Goal: Task Accomplishment & Management: Manage account settings

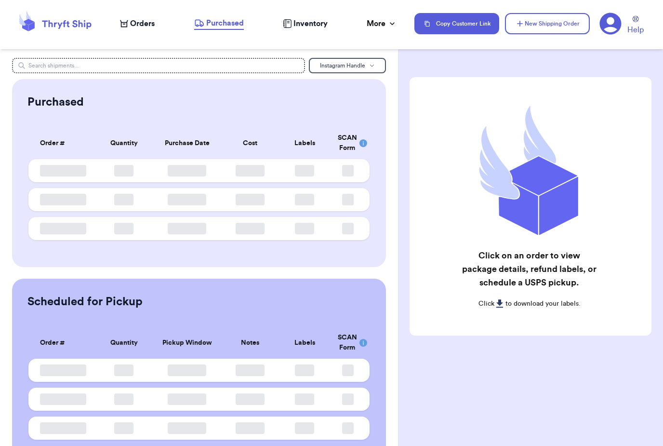
scroll to position [31, 0]
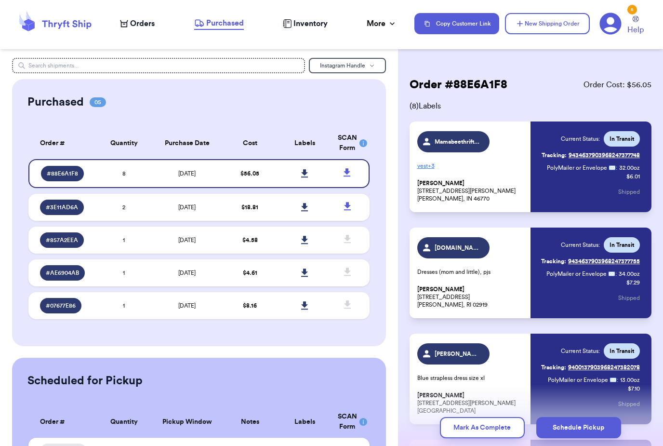
click at [143, 23] on span "Orders" at bounding box center [142, 24] width 25 height 12
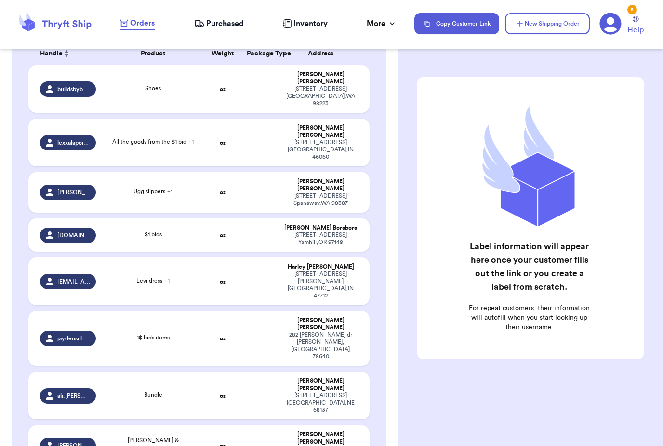
scroll to position [175, 0]
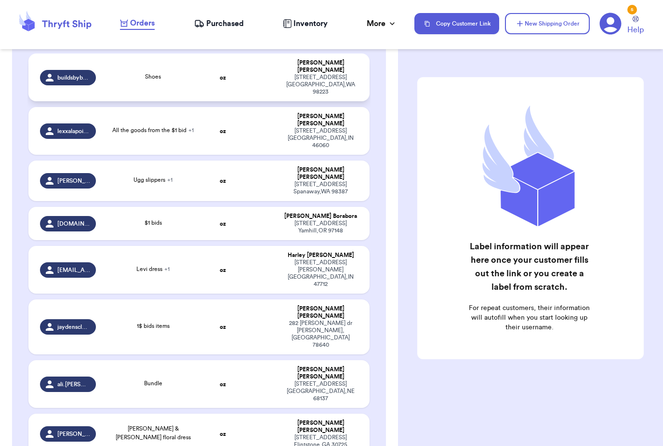
click at [235, 88] on td "oz" at bounding box center [222, 78] width 37 height 48
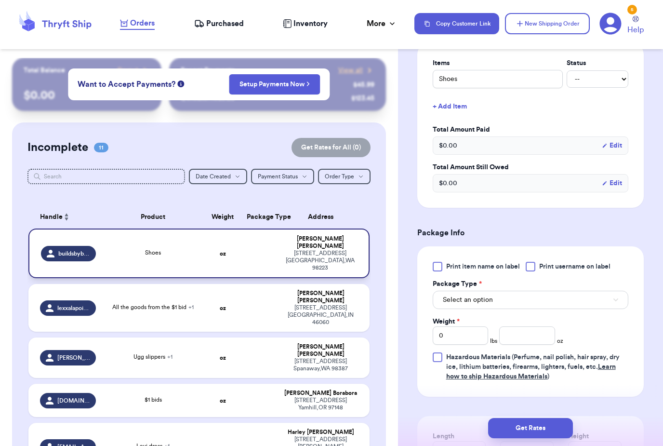
scroll to position [241, 0]
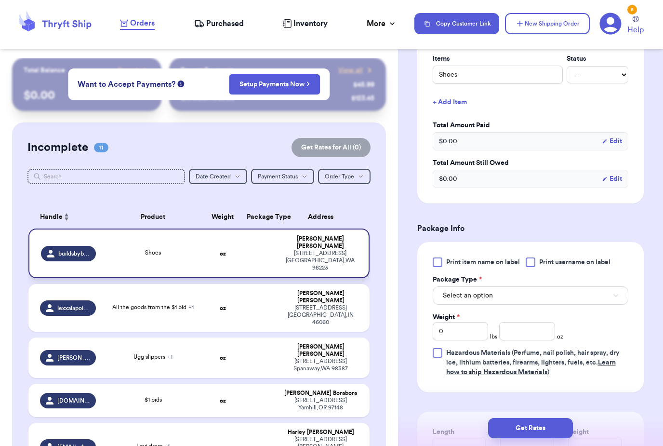
click at [489, 266] on span "Print item name on label" at bounding box center [483, 262] width 74 height 10
click at [0, 0] on input "Print item name on label" at bounding box center [0, 0] width 0 height 0
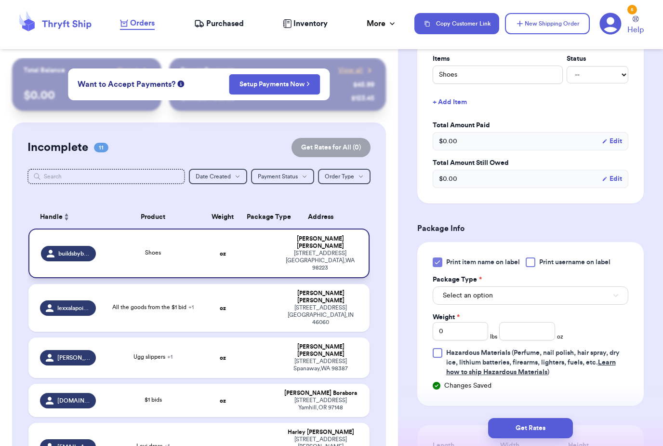
click at [571, 258] on span "Print username on label" at bounding box center [575, 262] width 71 height 10
click at [0, 0] on input "Print username on label" at bounding box center [0, 0] width 0 height 0
click at [506, 299] on button "Select an option" at bounding box center [531, 295] width 196 height 18
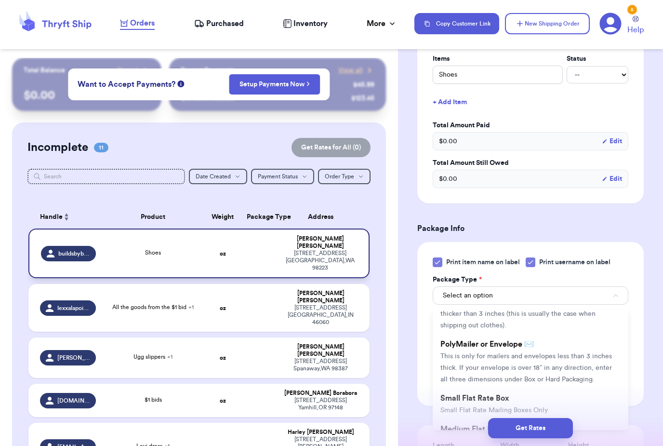
scroll to position [47, 0]
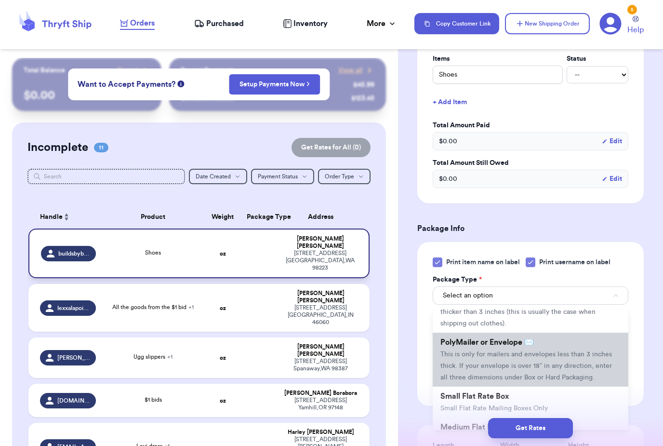
click at [500, 354] on span "This is only for mailers and envelopes less than 3 inches thick. If your envelo…" at bounding box center [527, 366] width 172 height 30
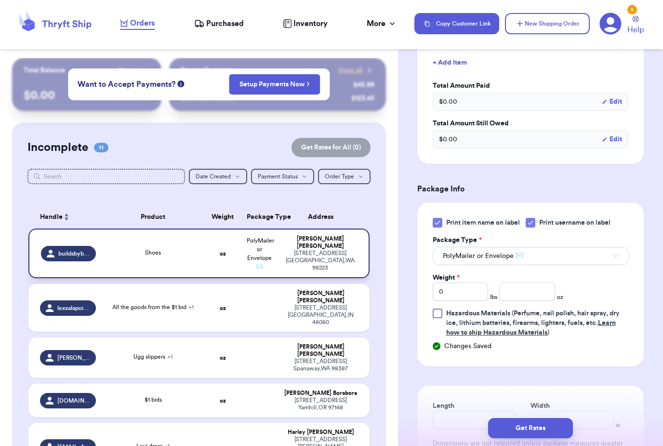
scroll to position [284, 0]
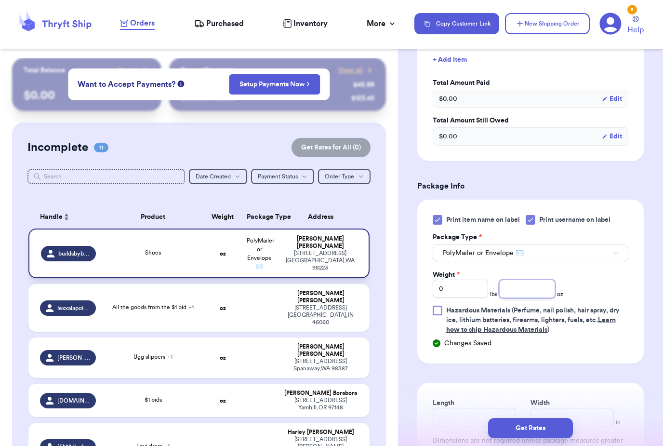
click at [527, 286] on input "number" at bounding box center [527, 289] width 55 height 18
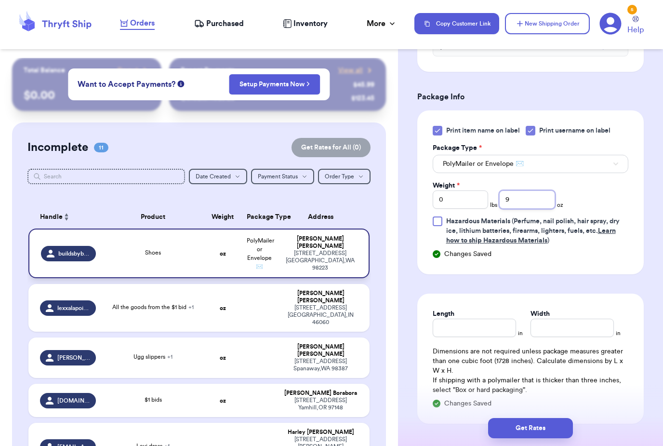
scroll to position [390, 0]
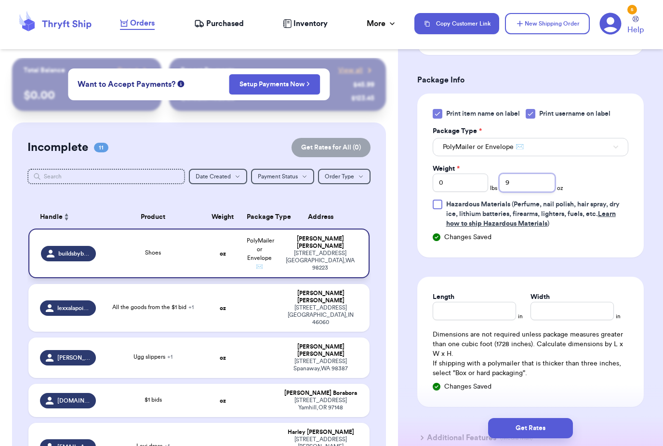
type input "9"
click at [487, 313] on input "Length" at bounding box center [474, 311] width 83 height 18
type input "9"
click at [556, 310] on input "Width *" at bounding box center [572, 311] width 83 height 18
type input "6"
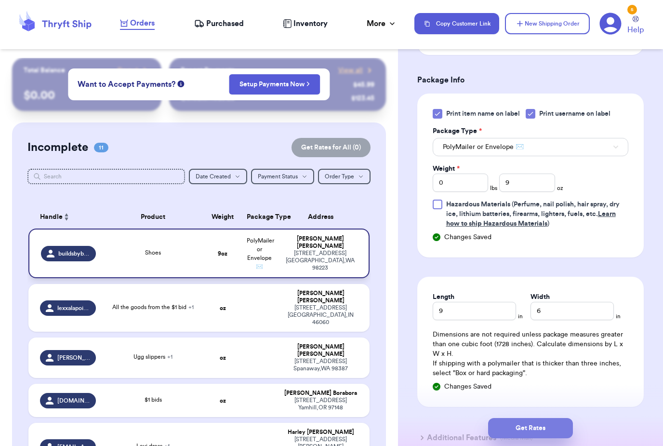
click at [551, 418] on button "Get Rates" at bounding box center [530, 428] width 85 height 20
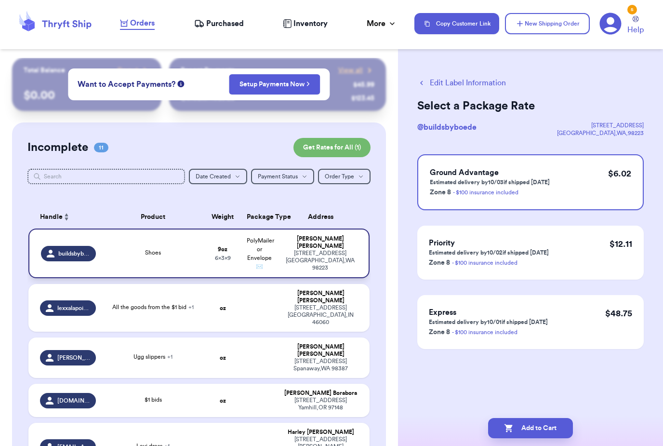
scroll to position [0, 0]
click at [549, 418] on button "Add to Cart" at bounding box center [530, 428] width 85 height 20
checkbox input "true"
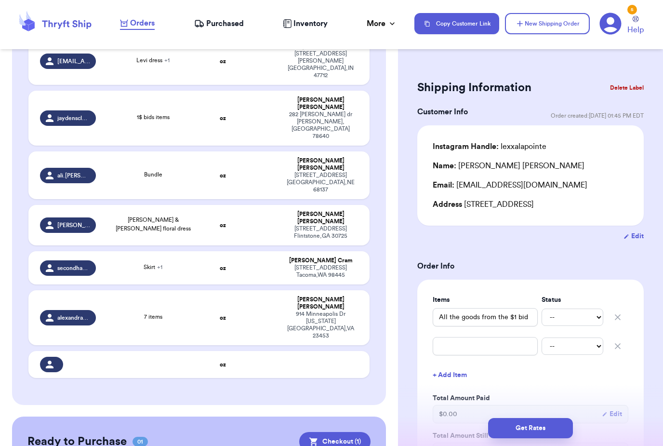
scroll to position [332, 0]
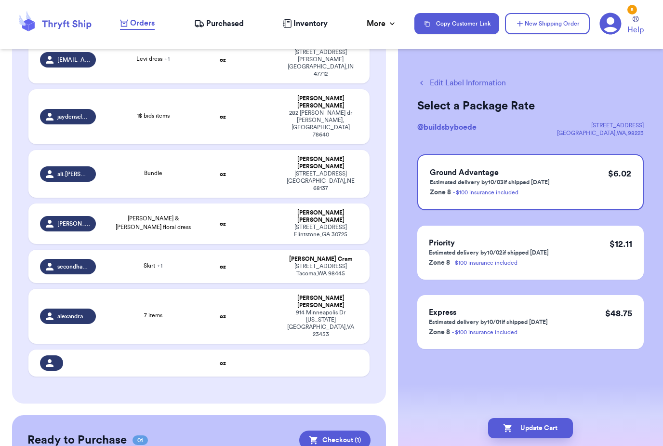
click at [420, 81] on icon "button" at bounding box center [422, 83] width 9 height 9
checkbox input "false"
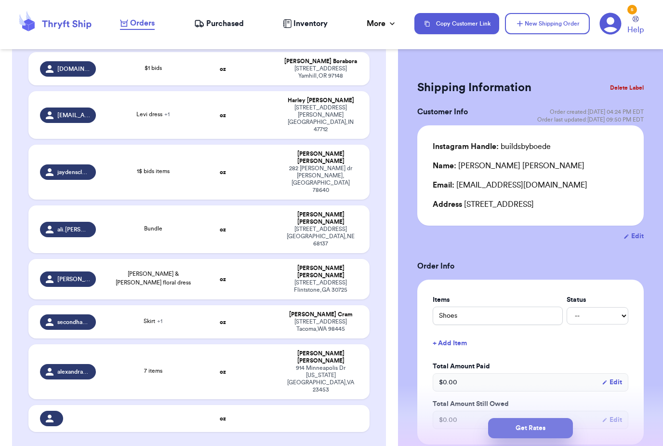
click at [542, 419] on button "Get Rates" at bounding box center [530, 428] width 85 height 20
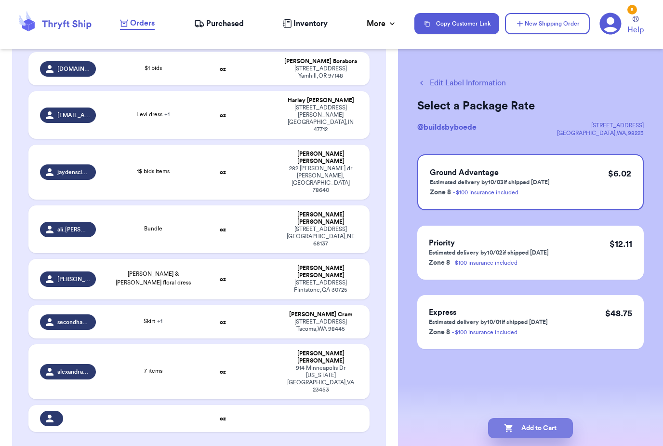
click at [550, 418] on button "Add to Cart" at bounding box center [530, 428] width 85 height 20
checkbox input "true"
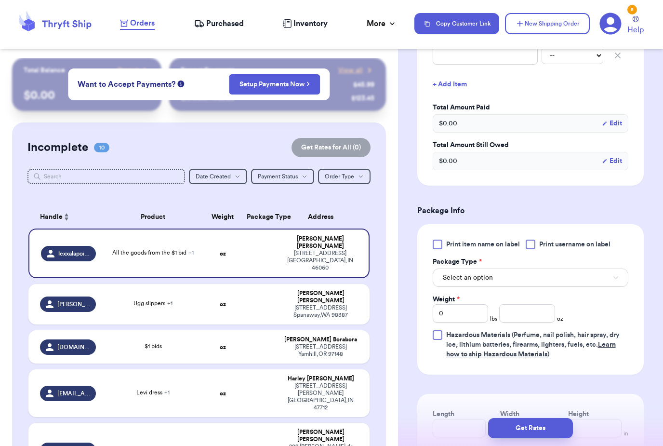
scroll to position [292, 0]
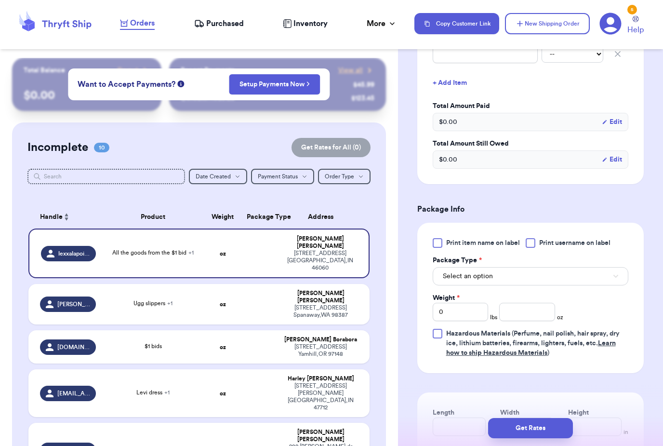
click at [499, 239] on span "Print item name on label" at bounding box center [483, 243] width 74 height 10
click at [0, 0] on input "Print item name on label" at bounding box center [0, 0] width 0 height 0
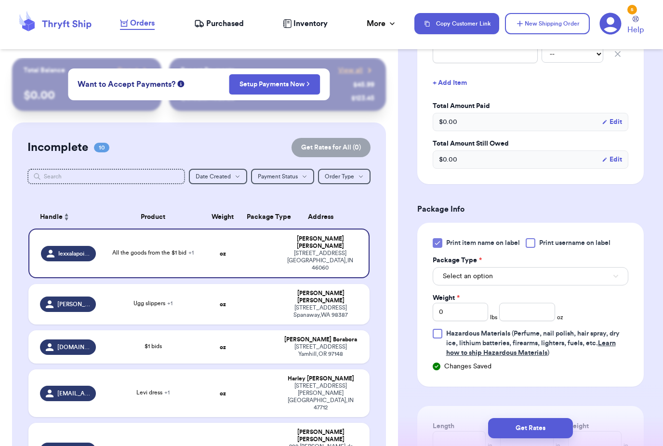
click at [562, 244] on span "Print username on label" at bounding box center [575, 243] width 71 height 10
click at [0, 0] on input "Print username on label" at bounding box center [0, 0] width 0 height 0
click at [192, 299] on div "Ugg slippers + 1" at bounding box center [153, 304] width 91 height 11
type input "Ugg slippers"
type input "Minnie Mouse dress"
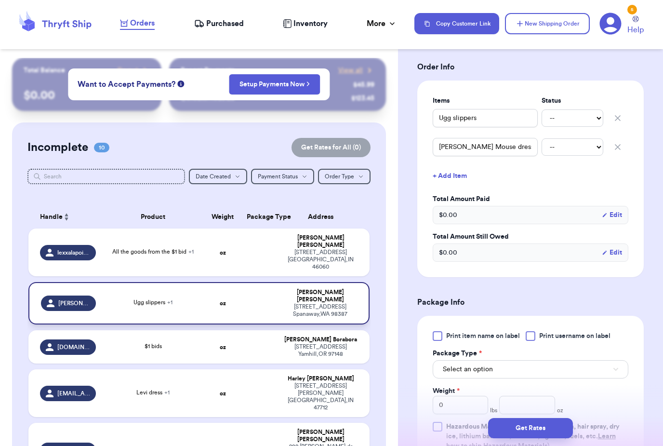
scroll to position [163, 0]
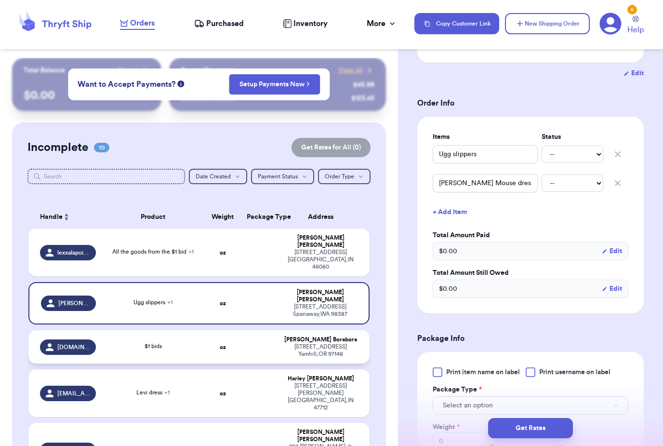
click at [208, 330] on td "oz" at bounding box center [222, 346] width 37 height 33
type input "$1 bids"
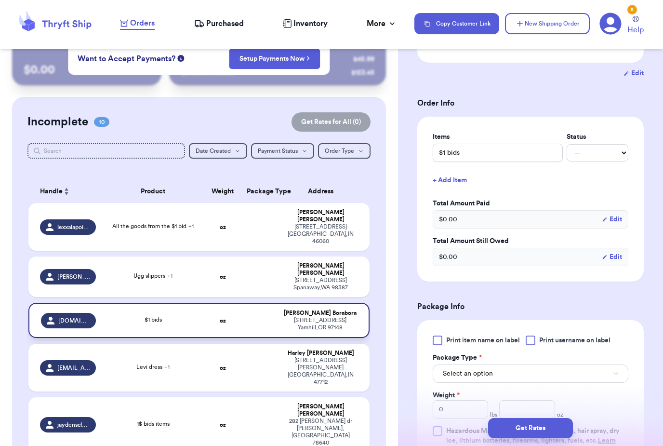
scroll to position [27, 0]
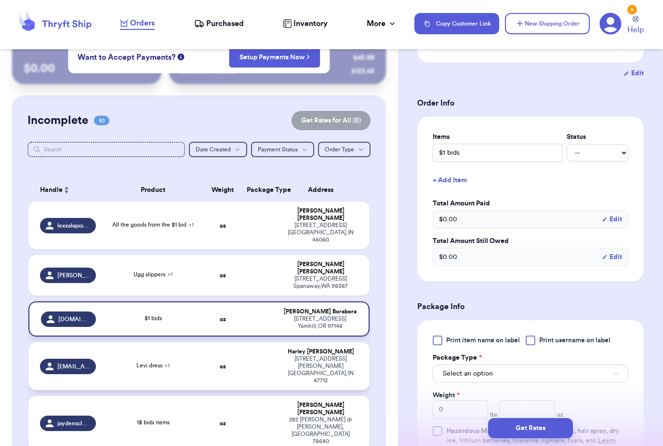
click at [256, 342] on td at bounding box center [259, 366] width 37 height 48
type input "Levi dress"
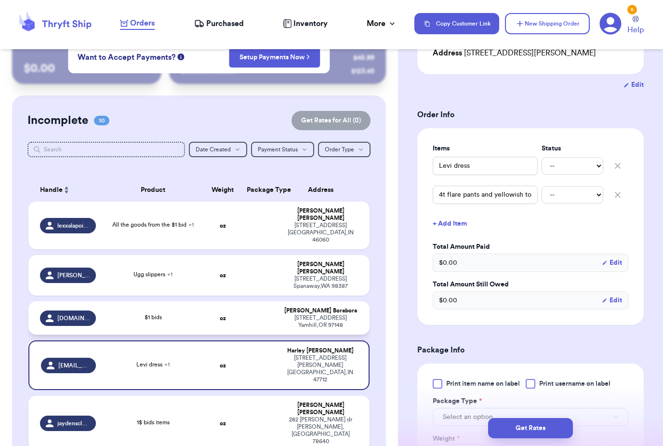
click at [258, 396] on td at bounding box center [259, 423] width 37 height 55
type input "1$ bids items"
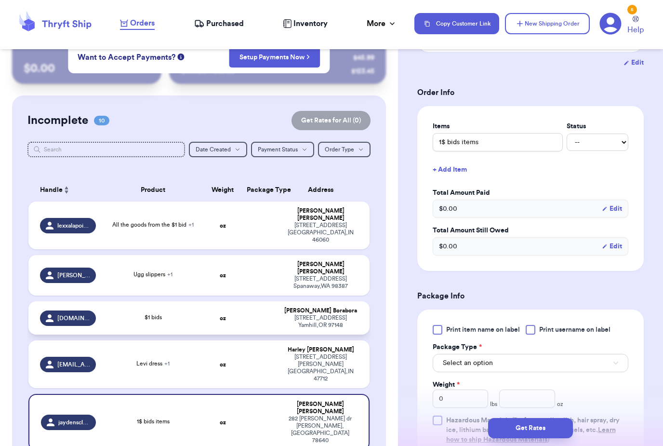
scroll to position [0, 0]
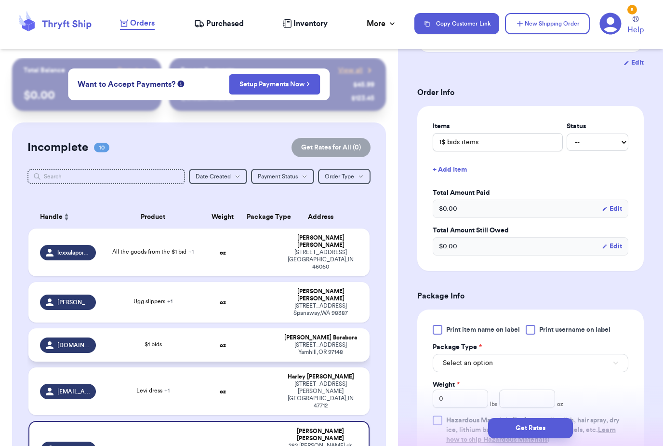
click at [488, 325] on span "Print item name on label" at bounding box center [483, 330] width 74 height 10
click at [0, 0] on input "Print item name on label" at bounding box center [0, 0] width 0 height 0
click at [567, 325] on span "Print username on label" at bounding box center [575, 330] width 71 height 10
click at [0, 0] on input "Print username on label" at bounding box center [0, 0] width 0 height 0
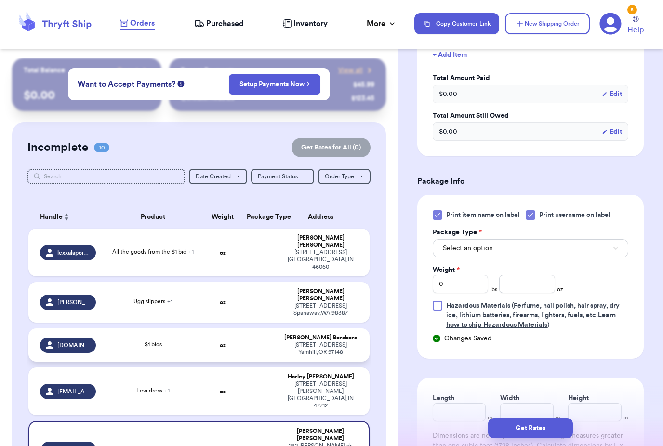
scroll to position [301, 0]
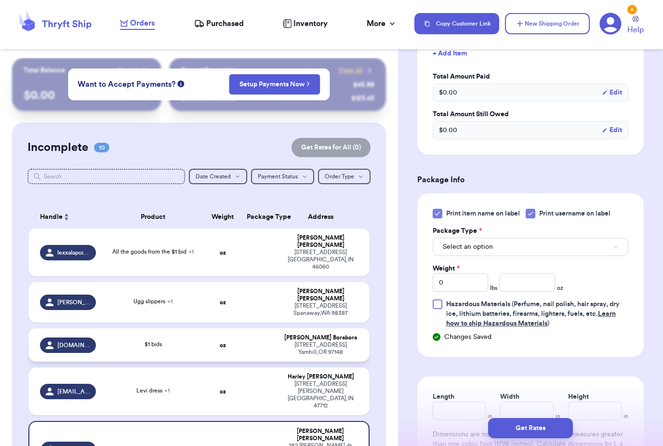
click at [529, 238] on button "Select an option" at bounding box center [531, 247] width 196 height 18
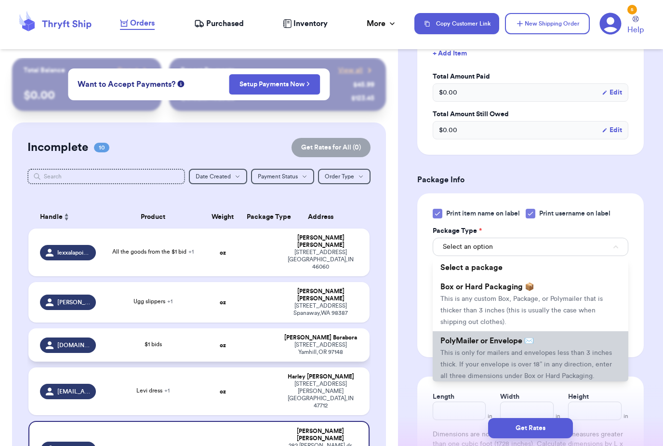
click at [512, 350] on span "This is only for mailers and envelopes less than 3 inches thick. If your envelo…" at bounding box center [527, 365] width 172 height 30
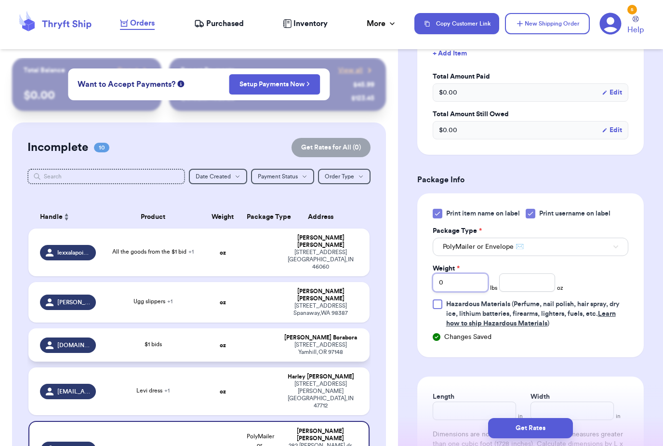
click at [470, 273] on input "0" at bounding box center [460, 282] width 55 height 18
type input "6"
click at [529, 273] on input "number" at bounding box center [527, 282] width 55 height 18
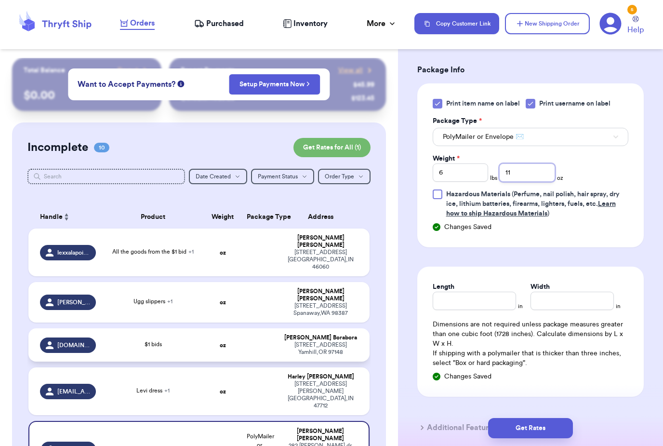
scroll to position [418, 0]
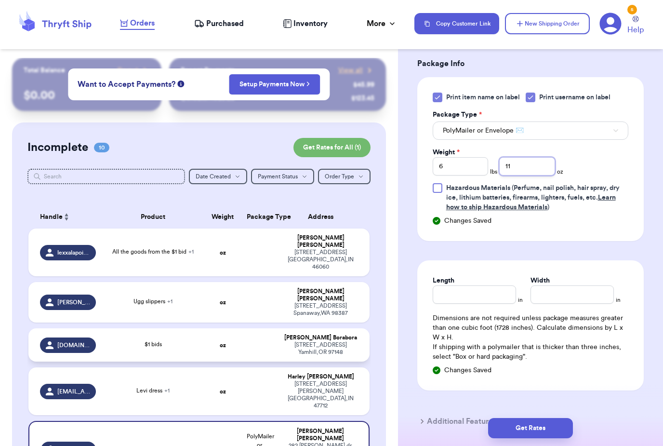
type input "11"
click at [488, 285] on input "Length" at bounding box center [474, 294] width 83 height 18
type input "15"
click at [562, 285] on input "Width *" at bounding box center [572, 294] width 83 height 18
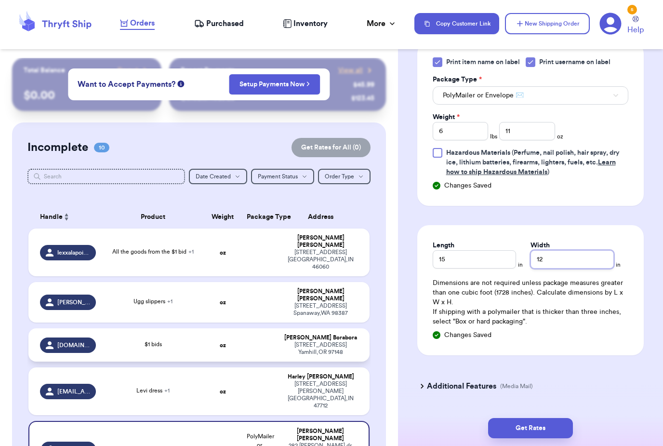
scroll to position [466, 0]
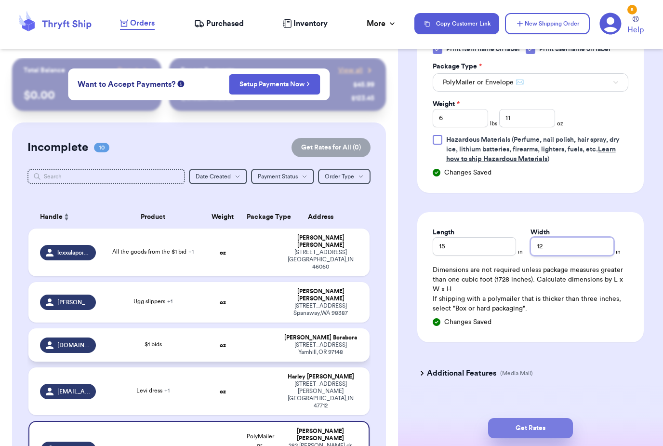
type input "12"
click at [540, 418] on button "Get Rates" at bounding box center [530, 428] width 85 height 20
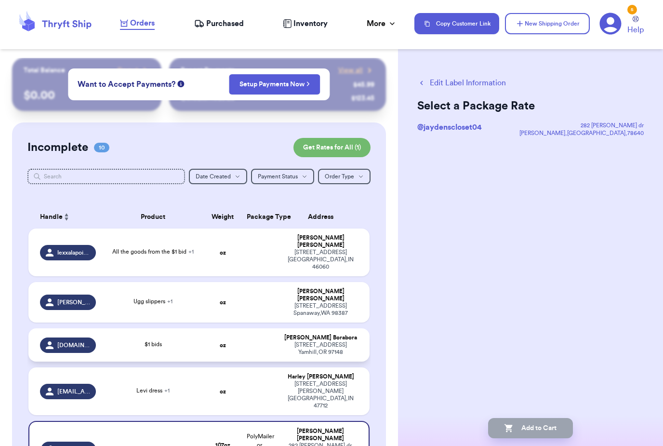
scroll to position [0, 0]
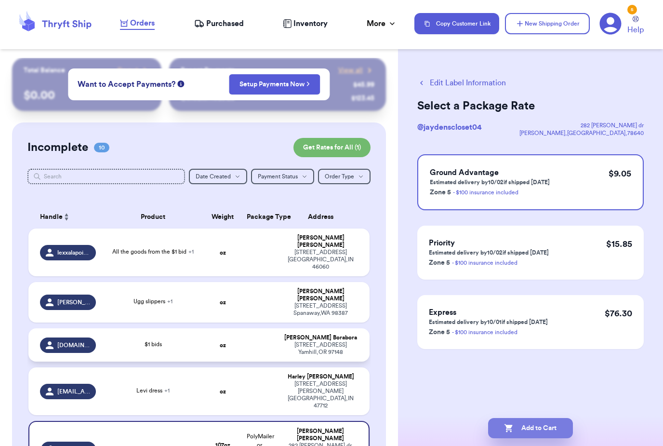
click at [545, 418] on button "Add to Cart" at bounding box center [530, 428] width 85 height 20
checkbox input "true"
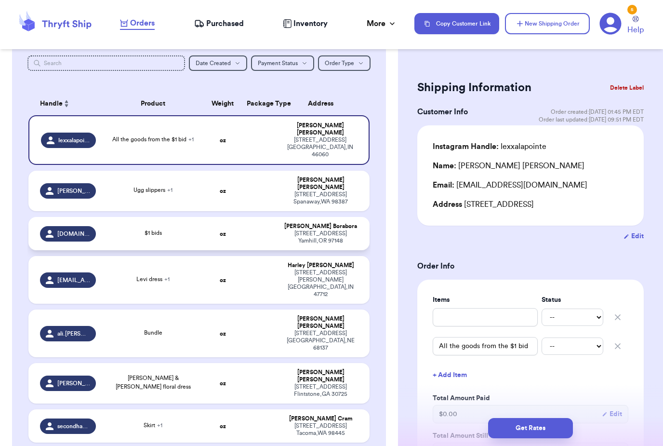
scroll to position [106, 0]
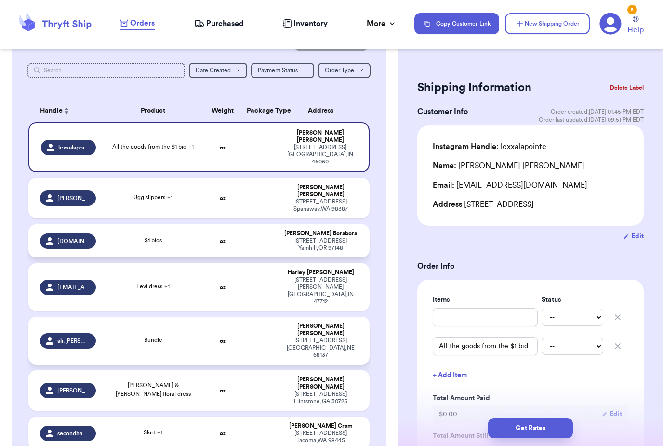
click at [209, 317] on td "oz" at bounding box center [222, 341] width 37 height 48
type input "Bundle"
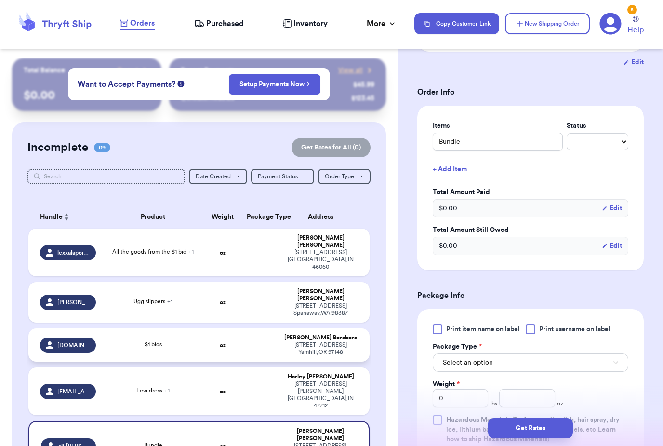
scroll to position [174, 0]
click at [508, 333] on span "Print item name on label" at bounding box center [483, 330] width 74 height 10
click at [0, 0] on input "Print item name on label" at bounding box center [0, 0] width 0 height 0
click at [569, 330] on span "Print username on label" at bounding box center [575, 330] width 71 height 10
click at [0, 0] on input "Print username on label" at bounding box center [0, 0] width 0 height 0
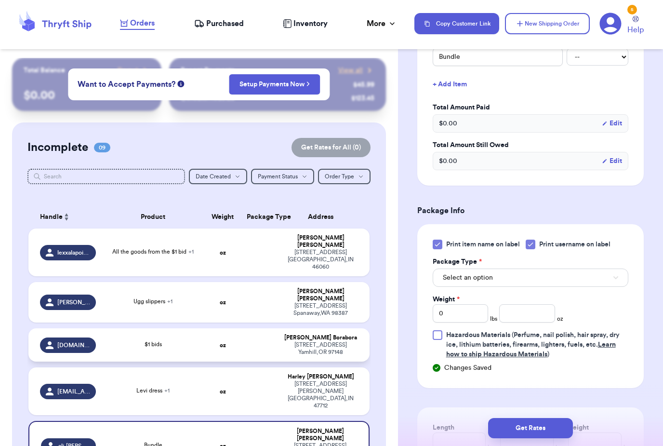
scroll to position [271, 0]
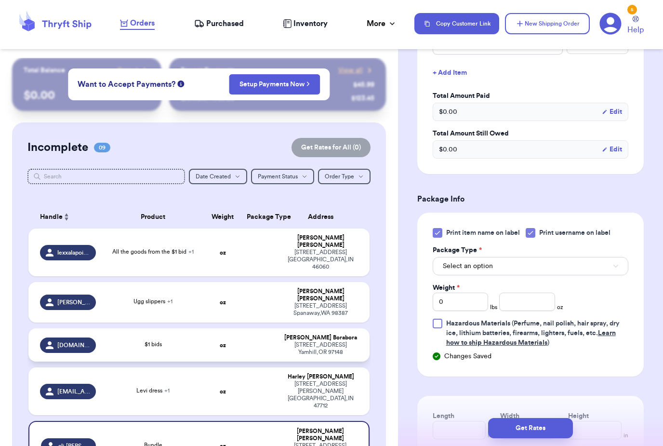
click at [576, 264] on button "Select an option" at bounding box center [531, 266] width 196 height 18
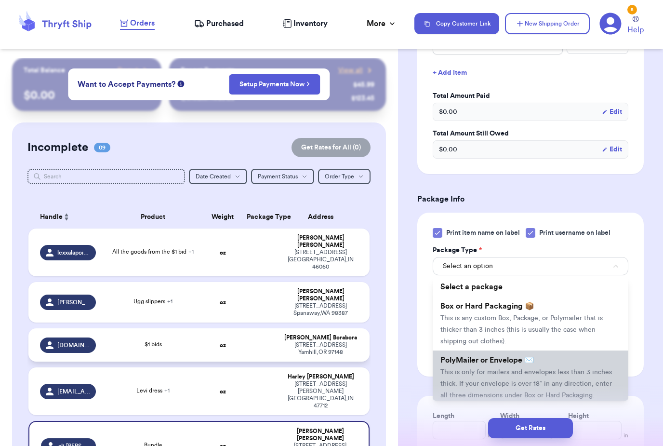
click at [535, 373] on span "This is only for mailers and envelopes less than 3 inches thick. If your envelo…" at bounding box center [527, 384] width 172 height 30
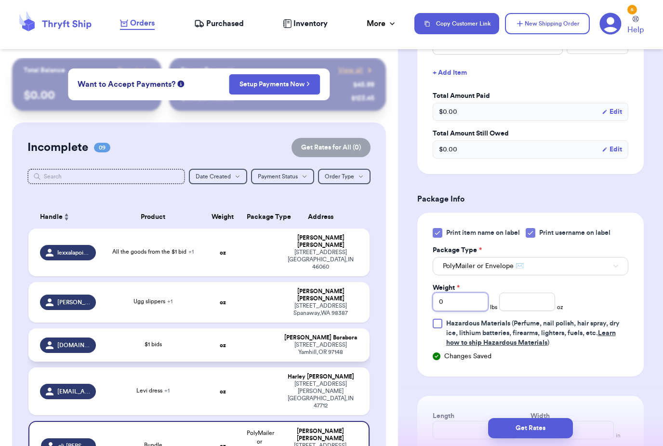
click at [480, 304] on input "0" at bounding box center [460, 302] width 55 height 18
type input "2"
click at [530, 298] on input "number" at bounding box center [527, 302] width 55 height 18
type input "5"
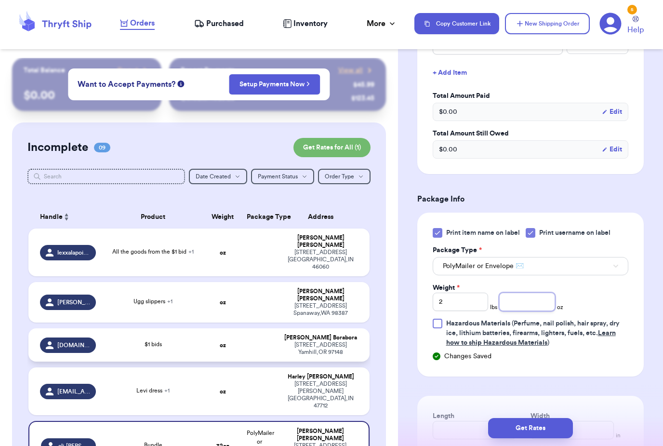
type input "4"
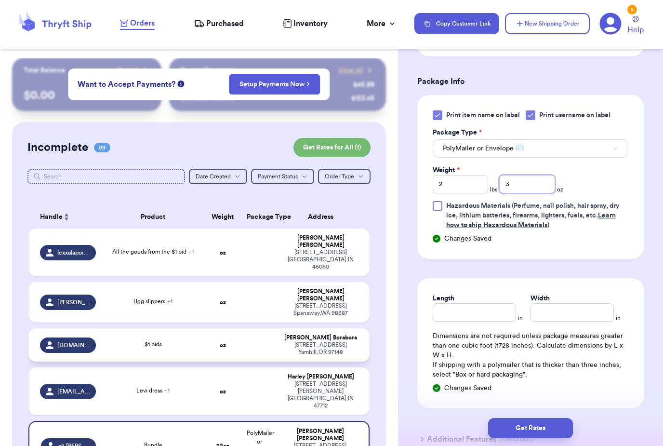
scroll to position [442, 0]
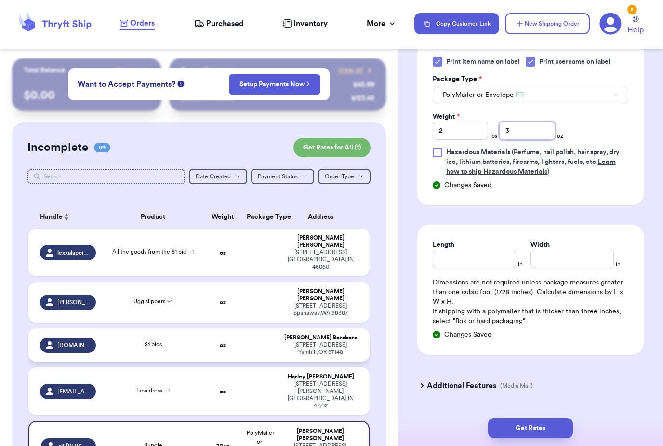
type input "3"
click at [494, 258] on input "Length" at bounding box center [474, 259] width 83 height 18
type input "15"
click at [565, 260] on input "Width *" at bounding box center [572, 259] width 83 height 18
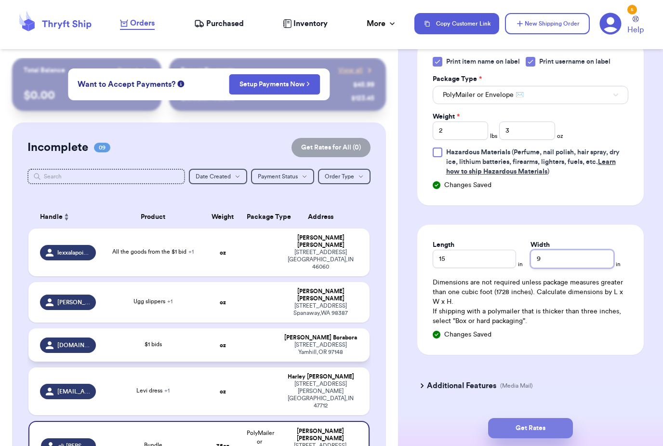
type input "9"
click at [542, 418] on button "Get Rates" at bounding box center [530, 428] width 85 height 20
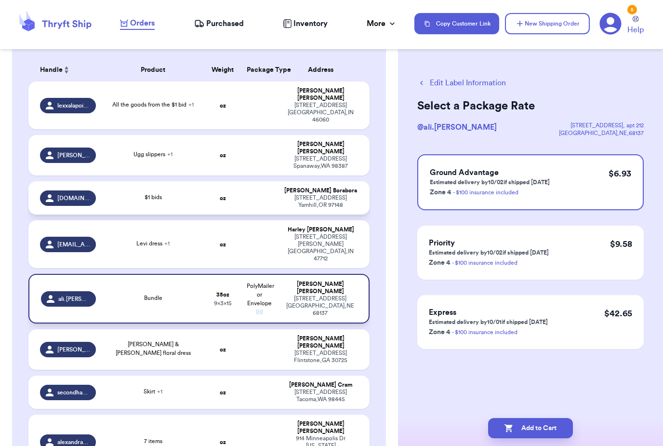
scroll to position [146, 0]
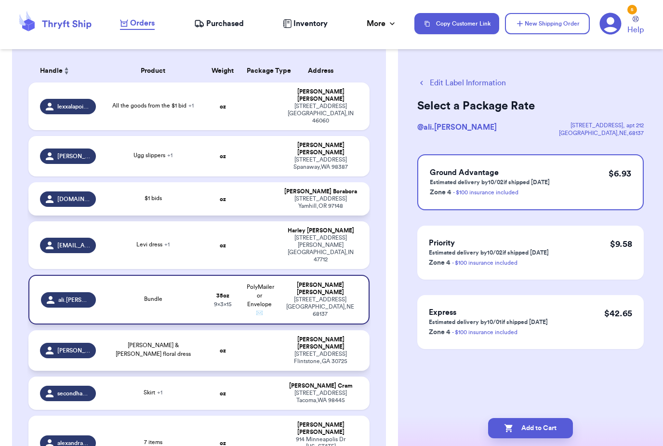
click at [327, 336] on div "Ashlee Wells" at bounding box center [321, 343] width 74 height 14
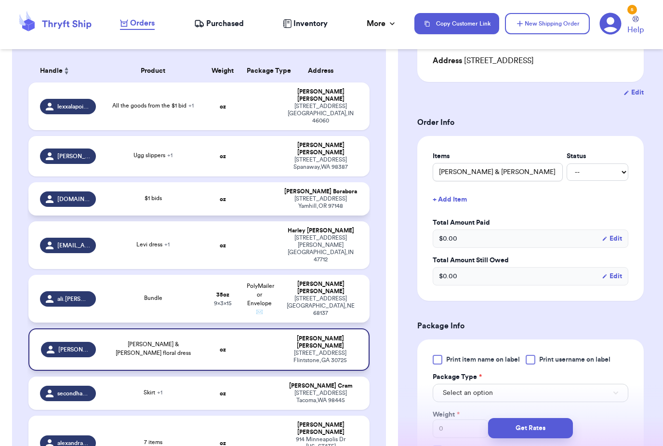
scroll to position [155, 0]
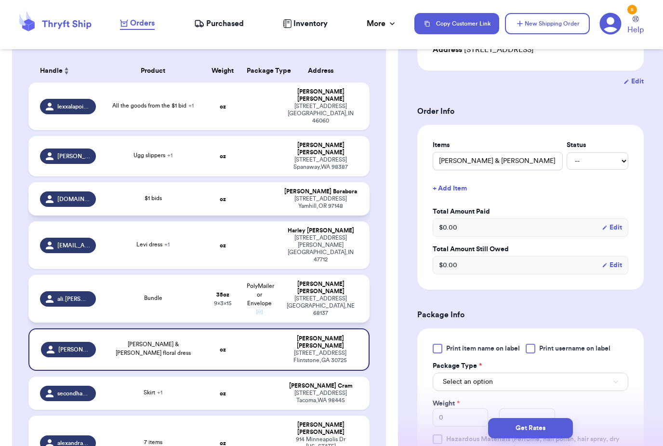
click at [510, 344] on span "Print item name on label" at bounding box center [483, 349] width 74 height 10
click at [0, 0] on input "Print item name on label" at bounding box center [0, 0] width 0 height 0
click at [569, 349] on span "Print username on label" at bounding box center [575, 349] width 71 height 10
click at [0, 0] on input "Print username on label" at bounding box center [0, 0] width 0 height 0
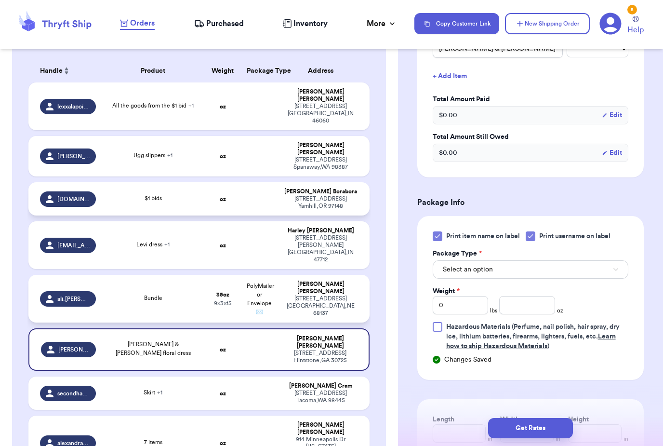
scroll to position [269, 0]
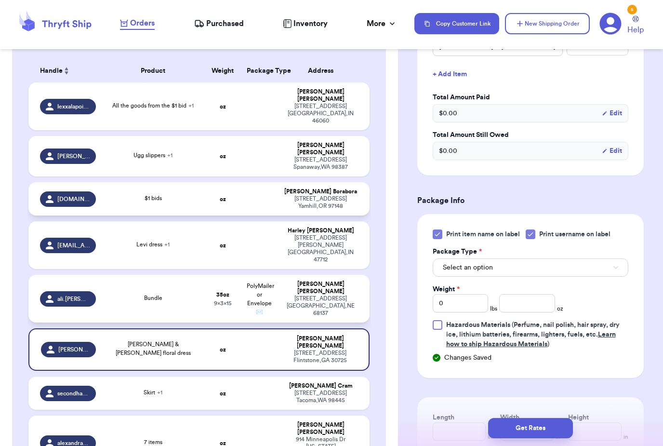
click at [564, 270] on button "Select an option" at bounding box center [531, 267] width 196 height 18
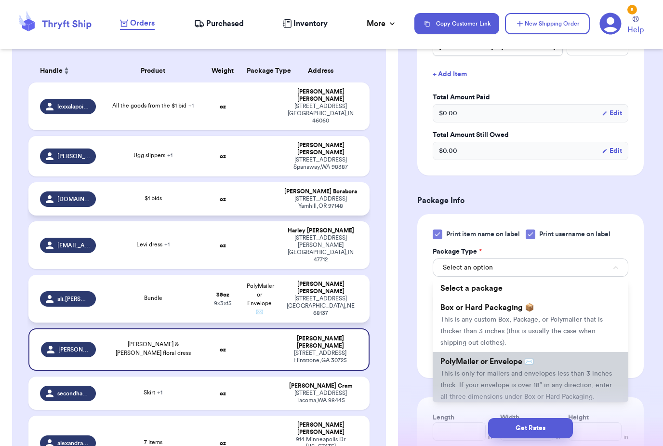
click at [552, 375] on span "This is only for mailers and envelopes less than 3 inches thick. If your envelo…" at bounding box center [527, 385] width 172 height 30
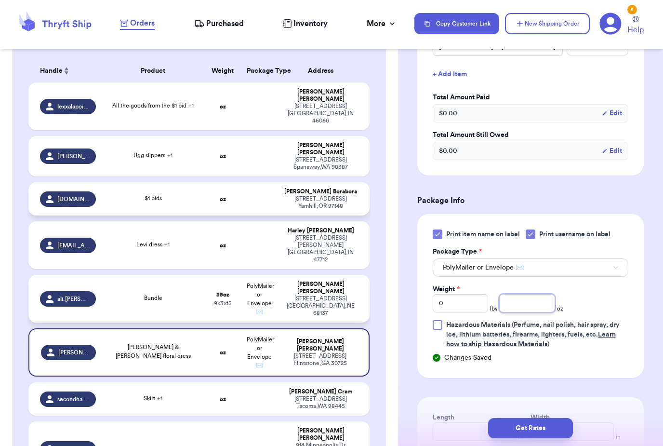
click at [543, 305] on input "number" at bounding box center [527, 303] width 55 height 18
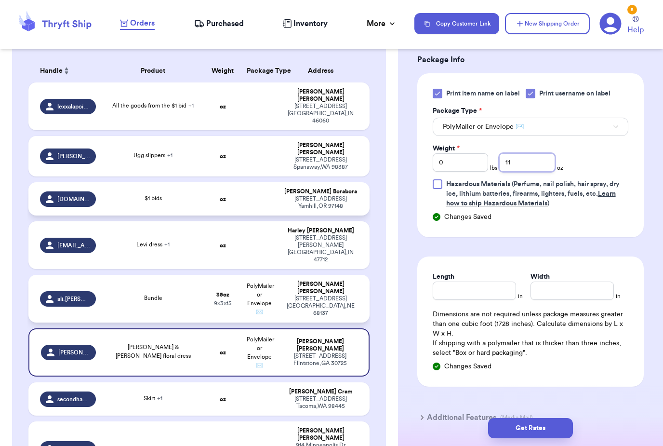
scroll to position [459, 0]
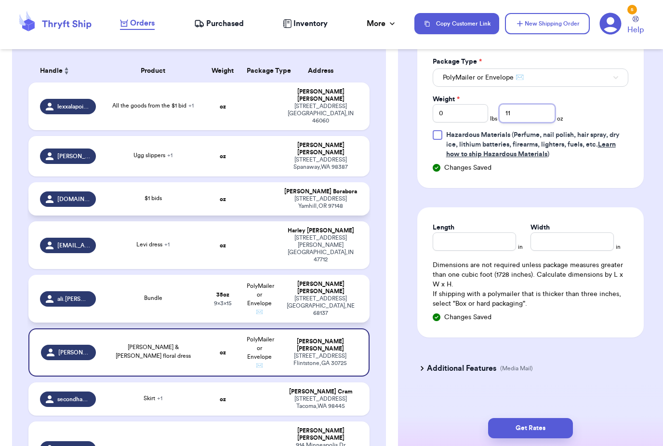
type input "11"
click at [500, 250] on input "Length" at bounding box center [474, 241] width 83 height 18
type input "9"
click at [578, 237] on input "Width *" at bounding box center [572, 241] width 83 height 18
type input "9"
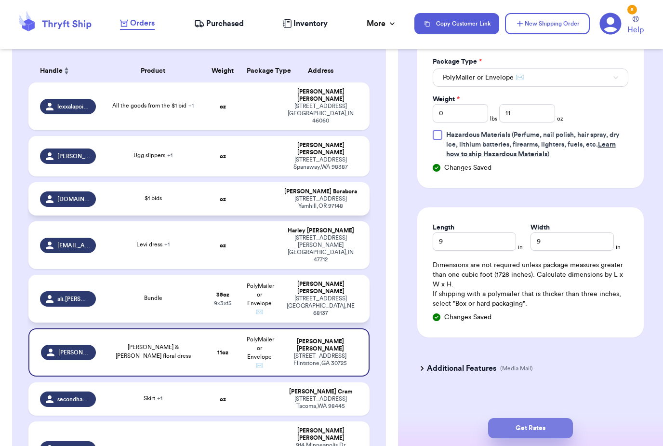
click at [544, 418] on button "Get Rates" at bounding box center [530, 428] width 85 height 20
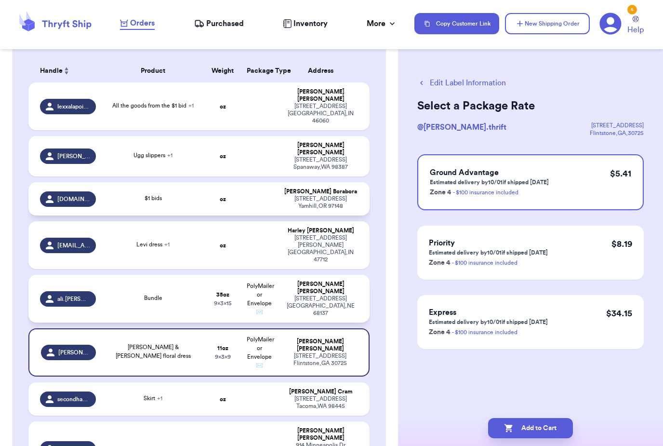
scroll to position [0, 0]
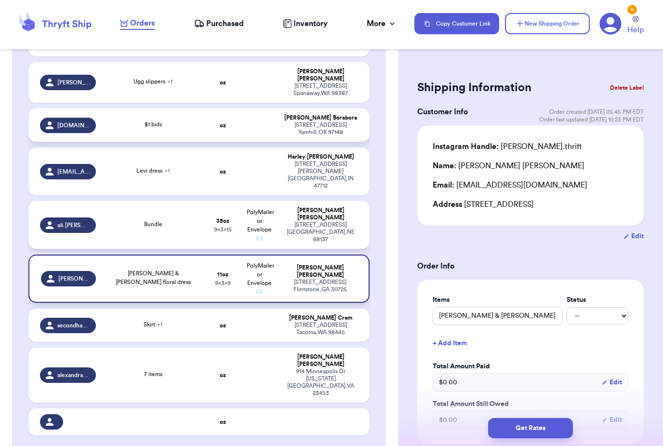
scroll to position [224, 0]
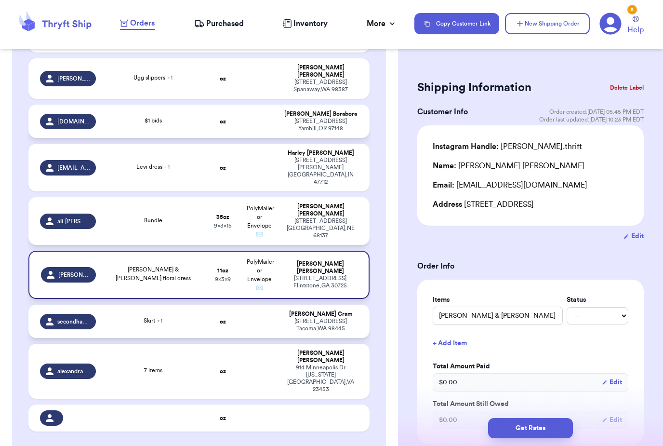
click at [247, 305] on td at bounding box center [259, 321] width 37 height 33
type input "Skirt"
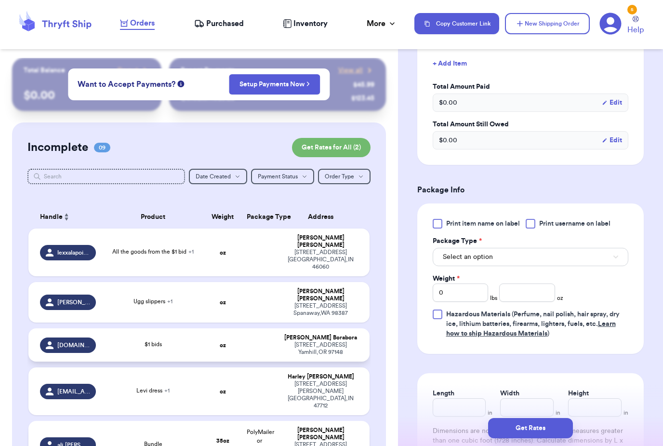
scroll to position [312, 0]
click at [508, 226] on span "Print item name on label" at bounding box center [483, 223] width 74 height 10
click at [0, 0] on input "Print item name on label" at bounding box center [0, 0] width 0 height 0
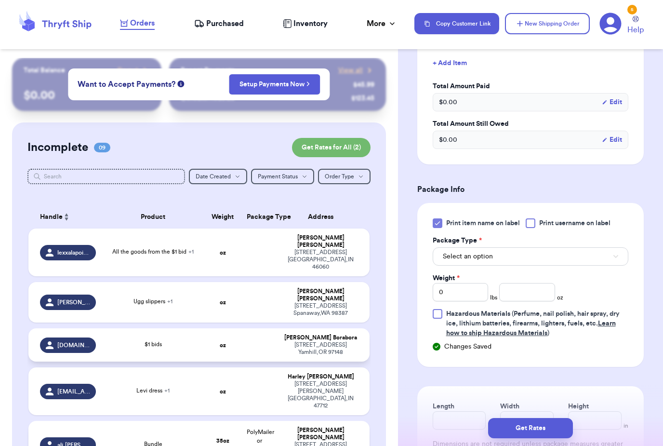
click at [579, 223] on span "Print username on label" at bounding box center [575, 223] width 71 height 10
click at [0, 0] on input "Print username on label" at bounding box center [0, 0] width 0 height 0
click at [557, 263] on button "Select an option" at bounding box center [531, 256] width 196 height 18
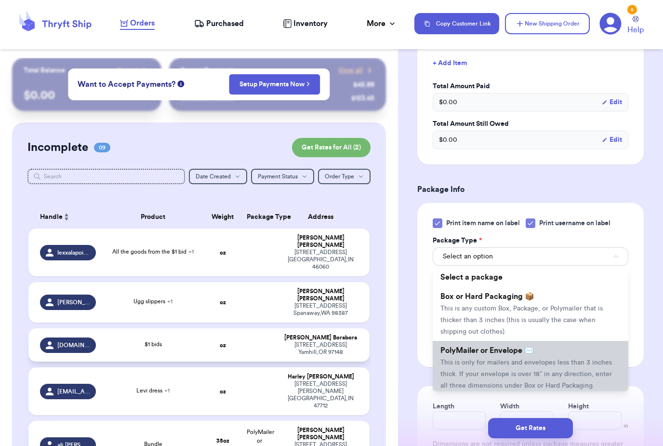
click at [539, 368] on li "PolyMailer or Envelope ✉️ This is only for mailers and envelopes less than 3 in…" at bounding box center [531, 368] width 196 height 54
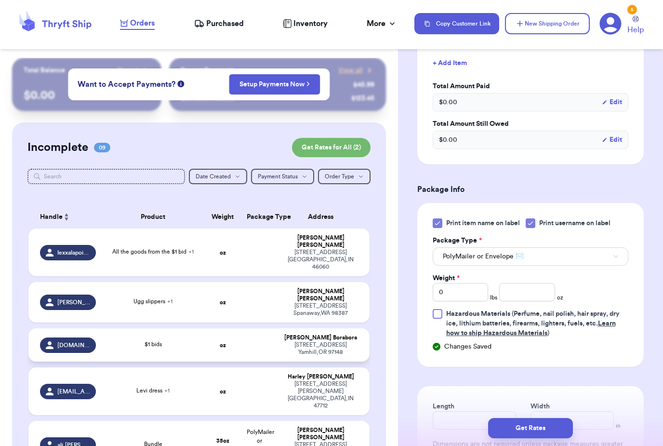
click at [482, 311] on span "Hazardous Materials" at bounding box center [478, 314] width 64 height 7
click at [0, 0] on input "Hazardous Materials (Perfume, nail polish, hair spray, dry ice, lithium batteri…" at bounding box center [0, 0] width 0 height 0
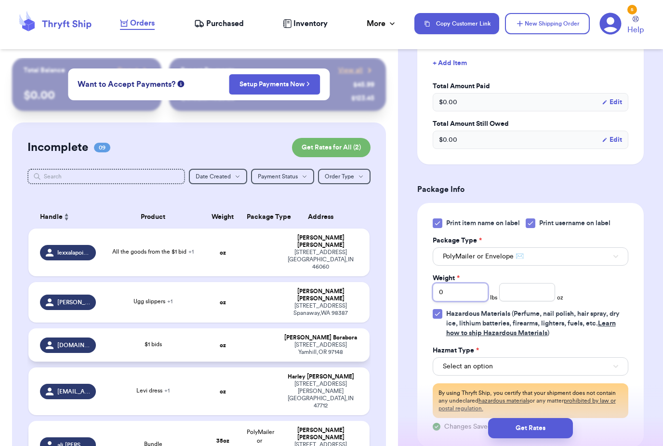
click at [483, 293] on input "0" at bounding box center [460, 292] width 55 height 18
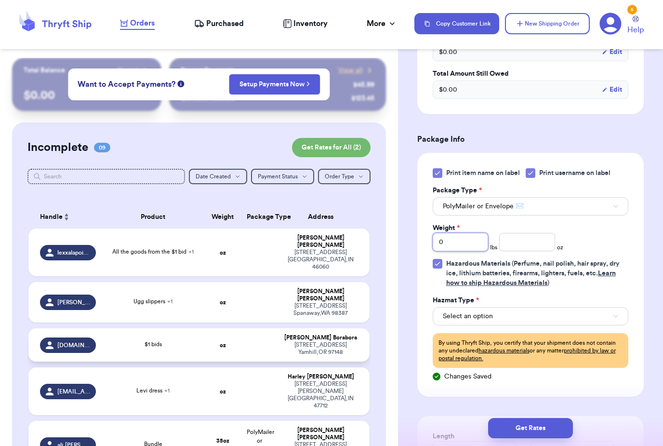
scroll to position [361, 0]
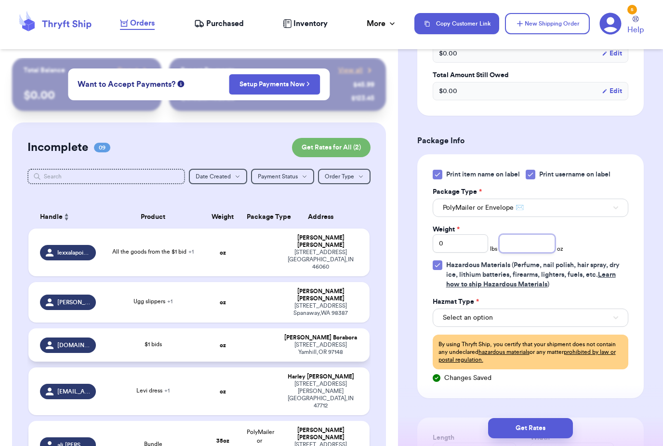
click at [528, 249] on input "number" at bounding box center [527, 243] width 55 height 18
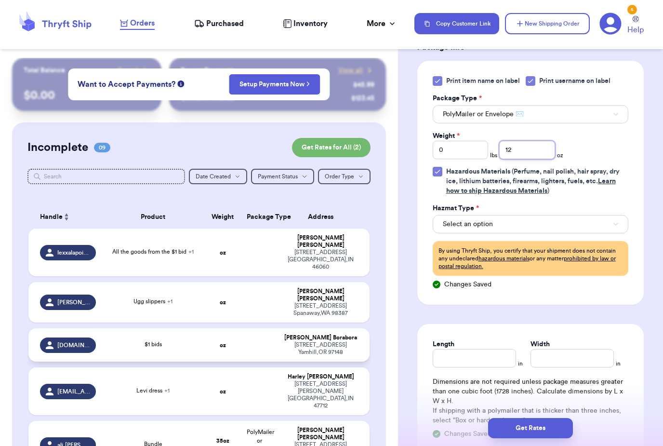
scroll to position [455, 0]
type input "12"
click at [566, 229] on button "Select an option" at bounding box center [531, 224] width 196 height 18
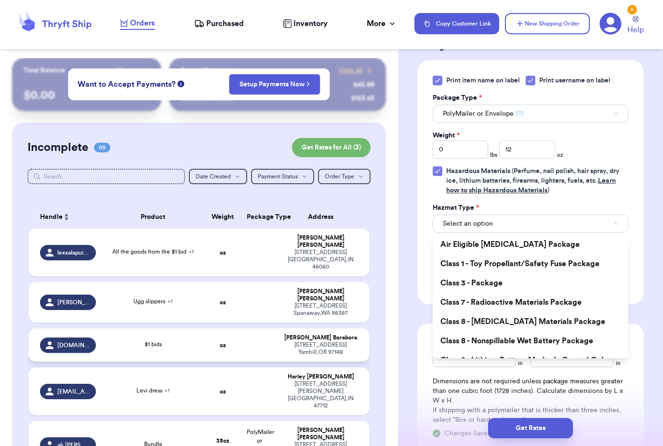
click at [584, 205] on div "Hazmat Type *" at bounding box center [531, 208] width 196 height 10
click at [522, 174] on span "Hazardous Materials (Perfume, nail polish, hair spray, dry ice, lithium batteri…" at bounding box center [533, 181] width 174 height 26
click at [0, 0] on input "Hazardous Materials (Perfume, nail polish, hair spray, dry ice, lithium batteri…" at bounding box center [0, 0] width 0 height 0
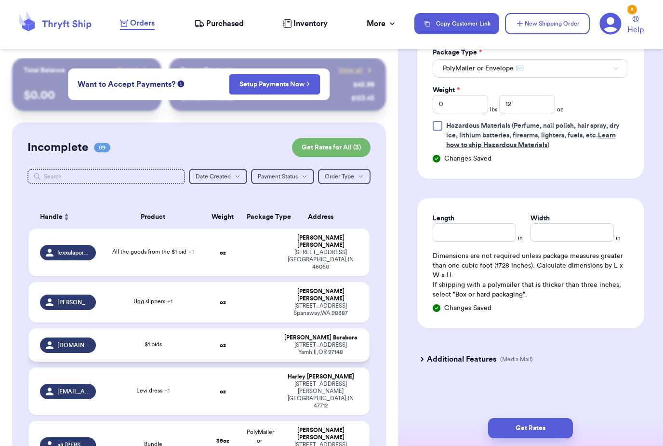
scroll to position [500, 0]
click at [502, 235] on input "Length" at bounding box center [474, 232] width 83 height 18
type input "9"
click at [581, 232] on input "Width *" at bounding box center [572, 232] width 83 height 18
type input "9"
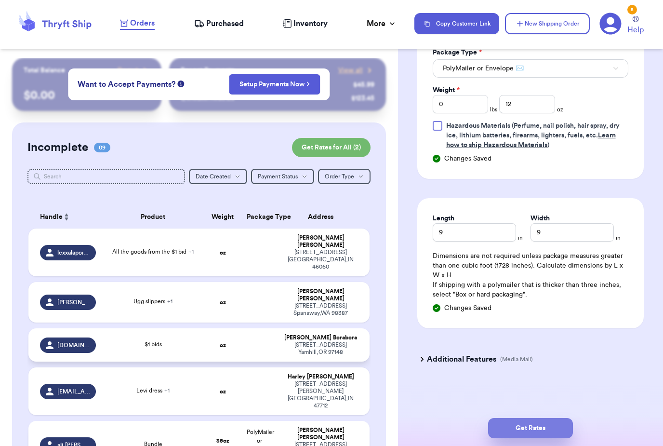
click at [556, 418] on button "Get Rates" at bounding box center [530, 428] width 85 height 20
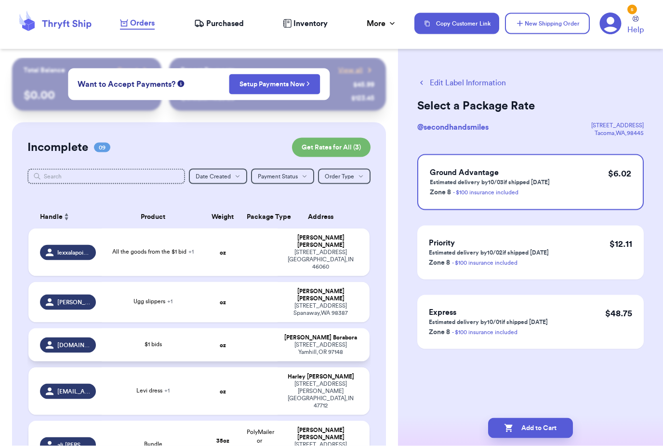
scroll to position [31, 0]
click at [545, 419] on button "Add to Cart" at bounding box center [530, 428] width 85 height 20
checkbox input "true"
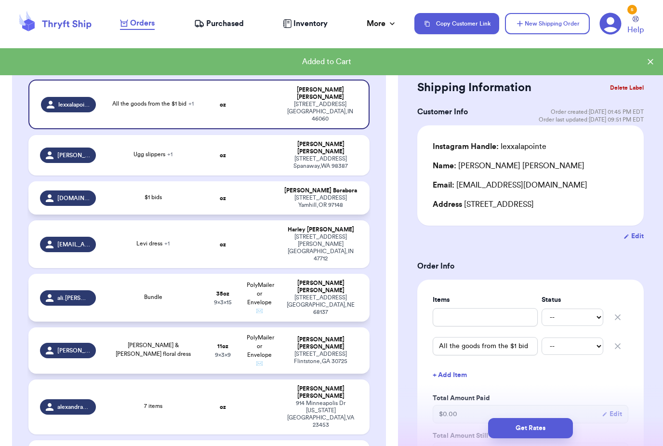
scroll to position [144, 0]
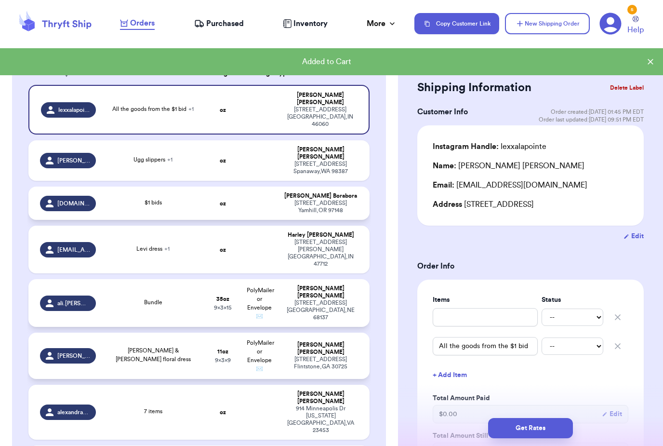
click at [346, 356] on div "649 Hidden Oaks Dr Flintstone , GA 30725" at bounding box center [321, 363] width 74 height 14
type input "[PERSON_NAME] & [PERSON_NAME] floral dress"
type input "11"
type input "9"
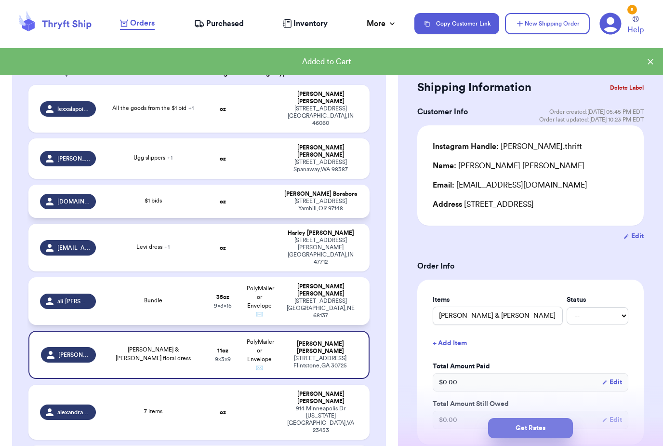
click at [546, 418] on button "Get Rates" at bounding box center [530, 428] width 85 height 20
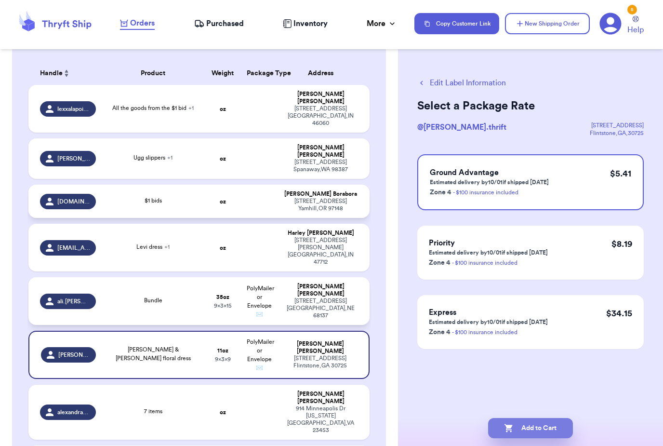
click at [545, 418] on button "Add to Cart" at bounding box center [530, 428] width 85 height 20
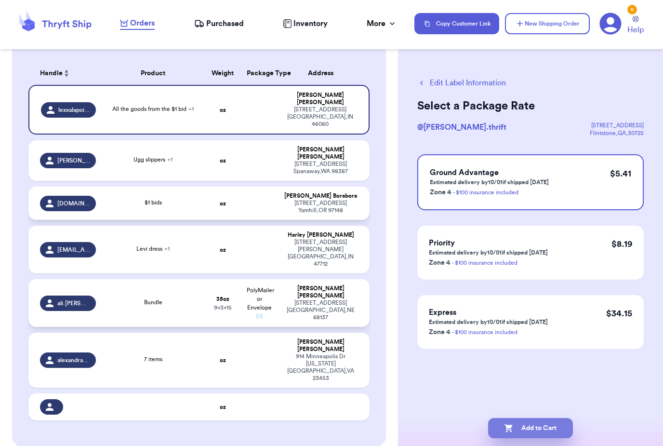
checkbox input "true"
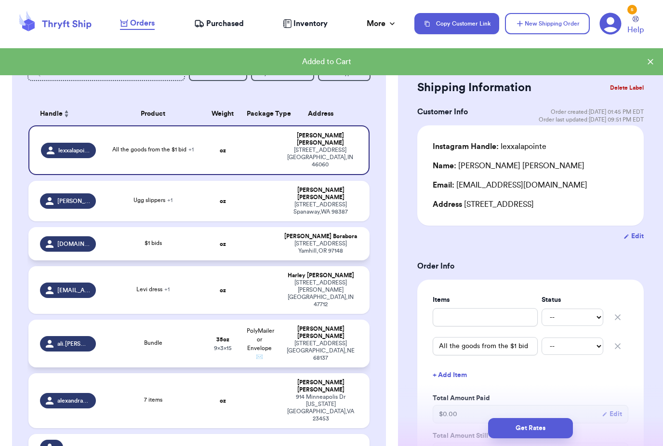
scroll to position [95, 0]
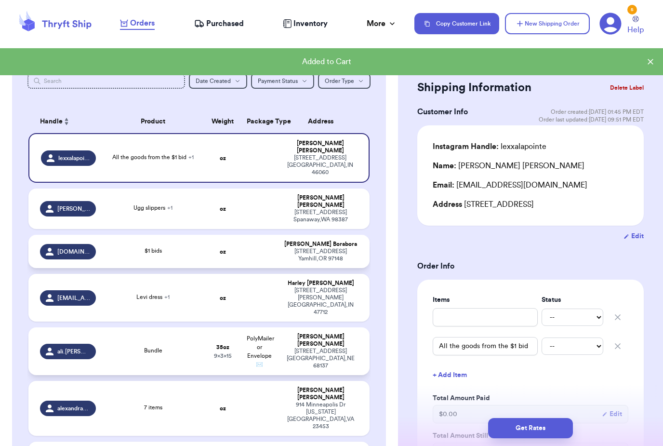
click at [352, 348] on div "5311 S 117th plaza Omaha , NE 68137" at bounding box center [321, 359] width 74 height 22
type input "Bundle"
type input "2"
type input "3"
type input "15"
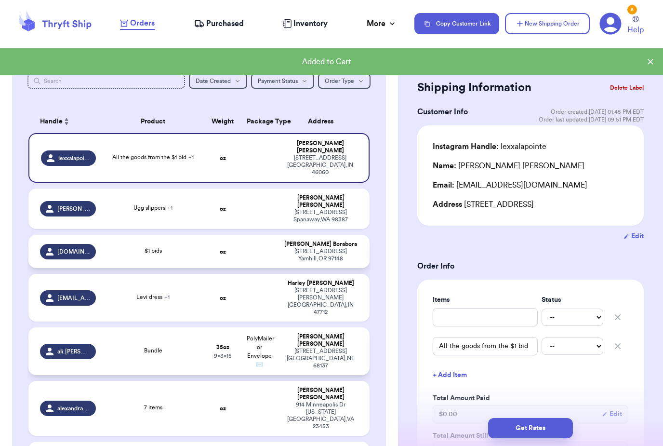
type input "9"
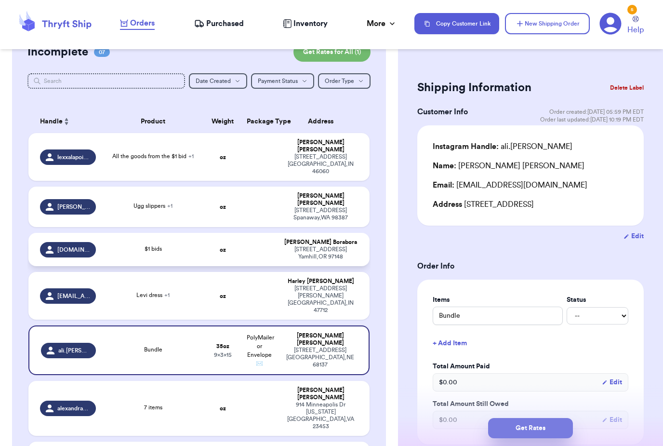
click at [543, 418] on button "Get Rates" at bounding box center [530, 428] width 85 height 20
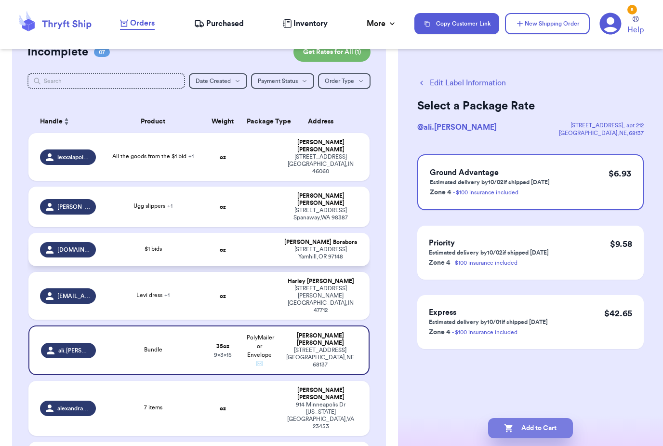
click at [548, 418] on button "Add to Cart" at bounding box center [530, 428] width 85 height 20
checkbox input "true"
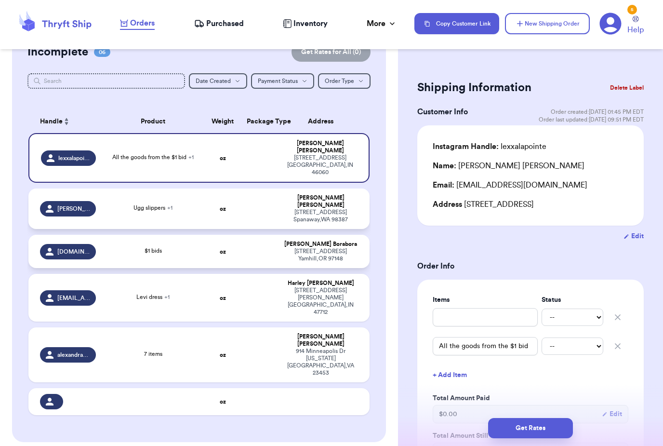
click at [348, 209] on div "20315 13th Avenue Court East Spanaway , WA 98387" at bounding box center [321, 216] width 74 height 14
type input "Ugg slippers"
type input "Minnie Mouse dress"
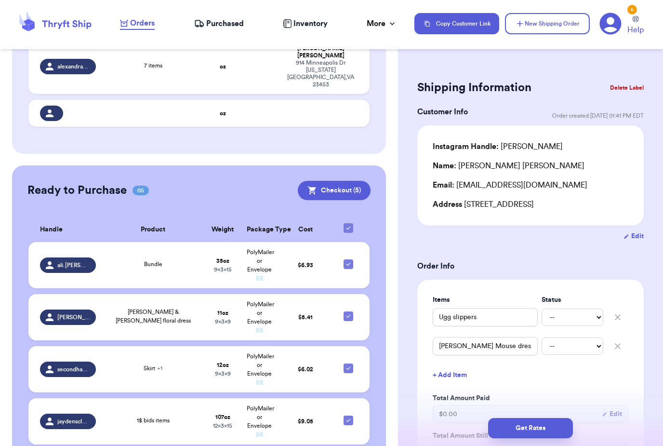
scroll to position [0, 0]
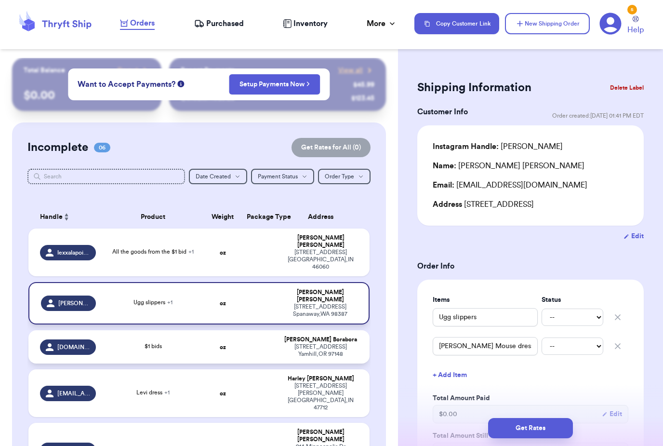
click at [287, 343] on div "715 E 4th st Yamhill , OR 97148" at bounding box center [321, 350] width 74 height 14
type input "$1 bids"
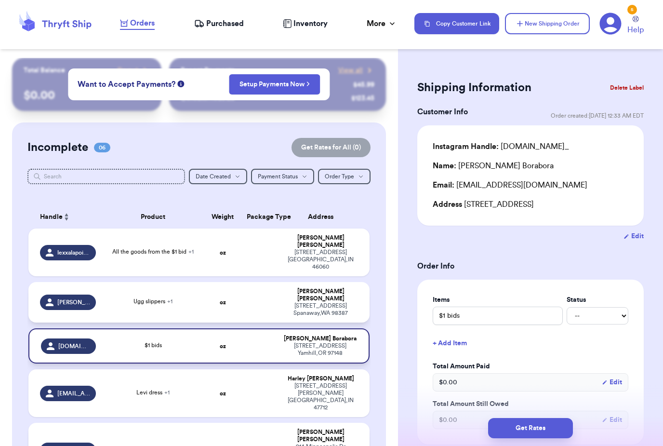
type input "7 items"
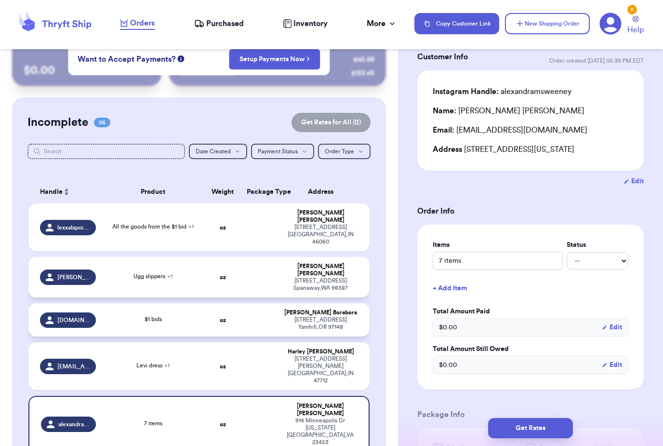
scroll to position [26, 0]
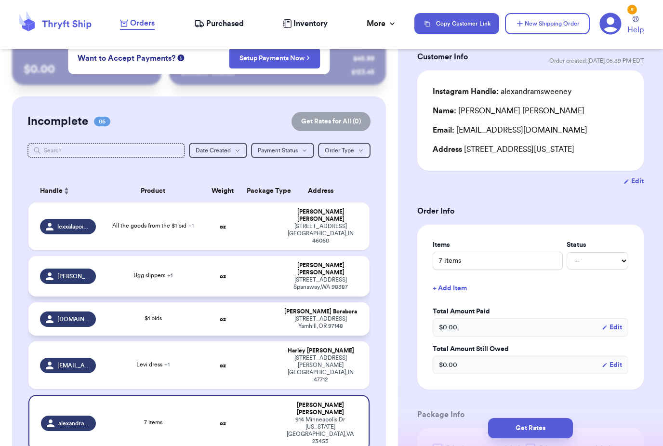
click at [325, 315] on div "715 E 4th st Yamhill , OR 97148" at bounding box center [321, 322] width 74 height 14
type input "$1 bids"
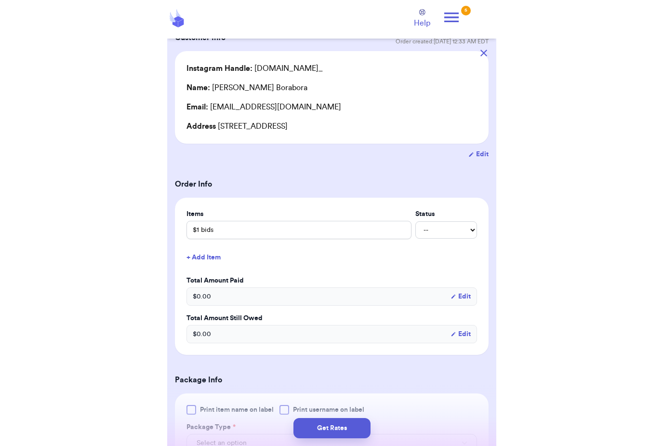
scroll to position [0, 0]
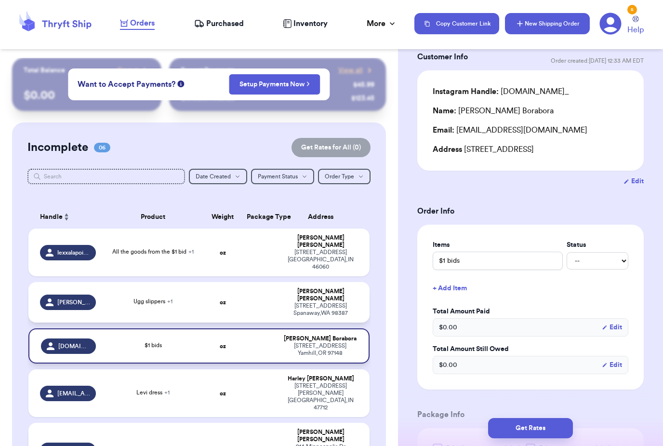
click at [562, 27] on button "New Shipping Order" at bounding box center [547, 23] width 85 height 21
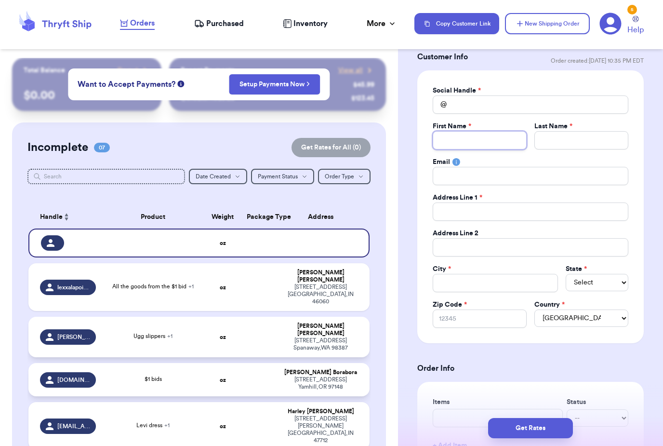
click at [526, 135] on input "Total Amount Paid" at bounding box center [480, 140] width 94 height 18
click at [515, 135] on input "Total Amount Paid" at bounding box center [480, 140] width 94 height 18
type input "B"
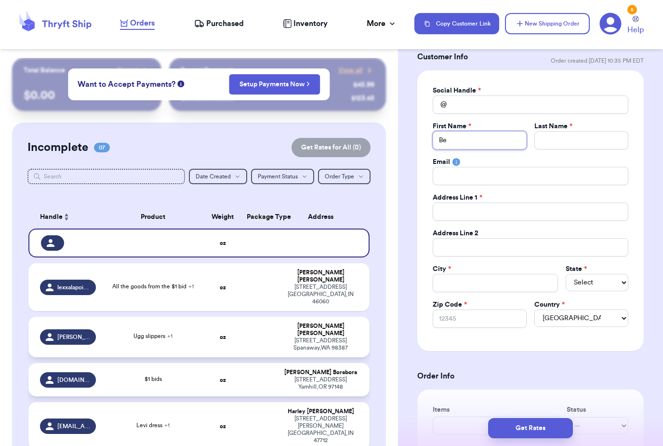
type input "Be"
click at [502, 124] on div "First Name *" at bounding box center [480, 127] width 94 height 10
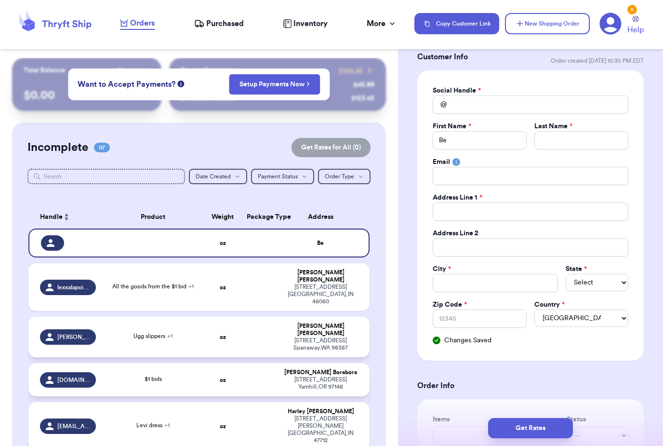
click at [502, 124] on div "First Name *" at bounding box center [480, 127] width 94 height 10
click at [490, 135] on input "Be" at bounding box center [480, 140] width 94 height 18
click at [487, 171] on input "Total Amount Paid" at bounding box center [531, 176] width 196 height 18
click at [485, 174] on input "Total Amount Paid" at bounding box center [531, 176] width 196 height 18
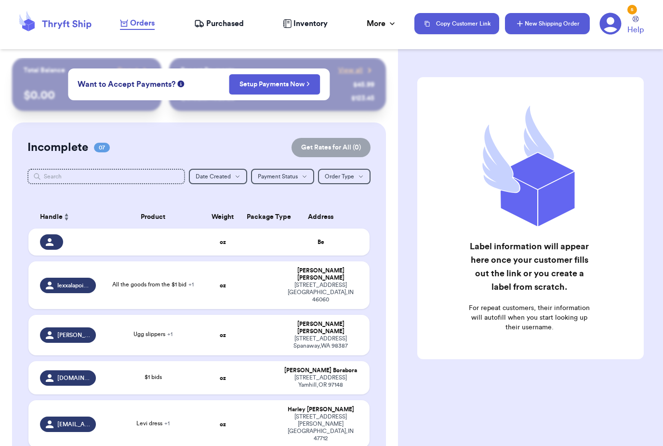
click at [546, 26] on button "New Shipping Order" at bounding box center [547, 23] width 85 height 21
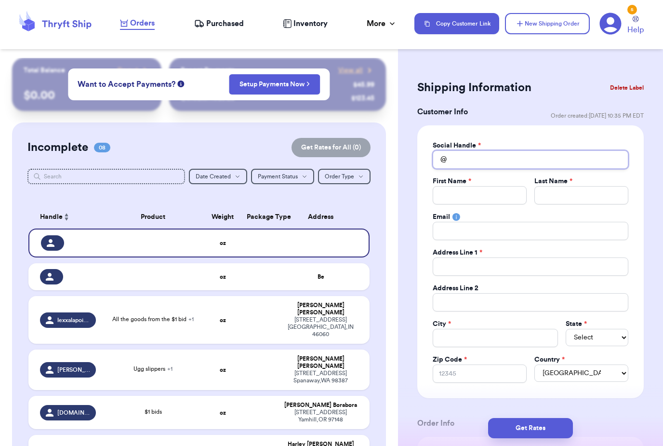
click at [509, 157] on input "Total Amount Paid" at bounding box center [531, 159] width 196 height 18
type input "B"
type input "Be"
type input "Bel"
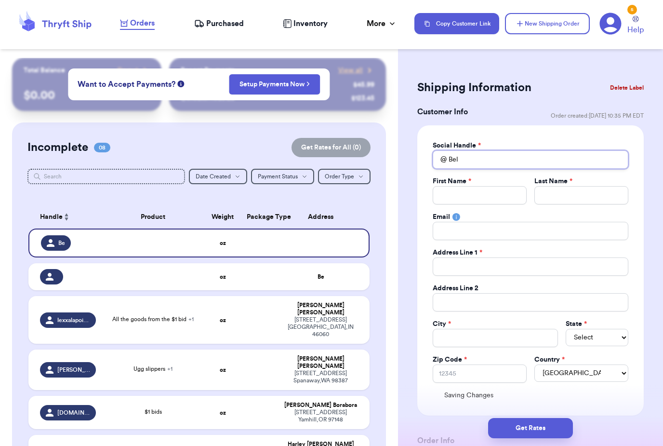
type input "Bell"
type input "Belle"
type input "Belles"
type input "Belle"
type input "Bellec"
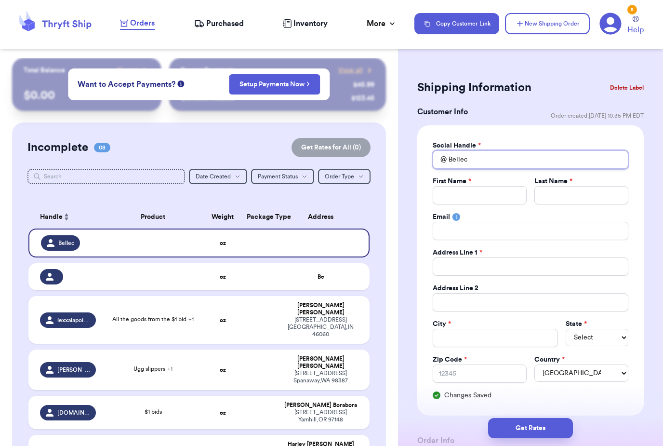
type input "Belleci"
type input "Bellecig"
type input "Bellecigc"
type input "Bellecigci"
type input "Bellecigc"
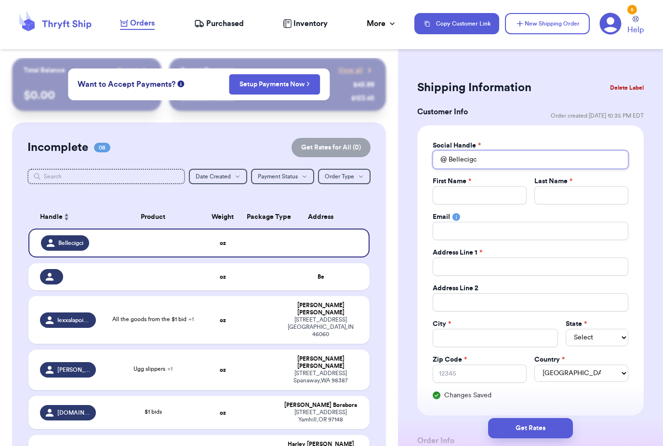
type input "Bellecig"
type input "Bellecigi"
type input "Bellecigic"
type input "Bellecigich"
click at [466, 167] on input "Bellecigich" at bounding box center [531, 159] width 196 height 18
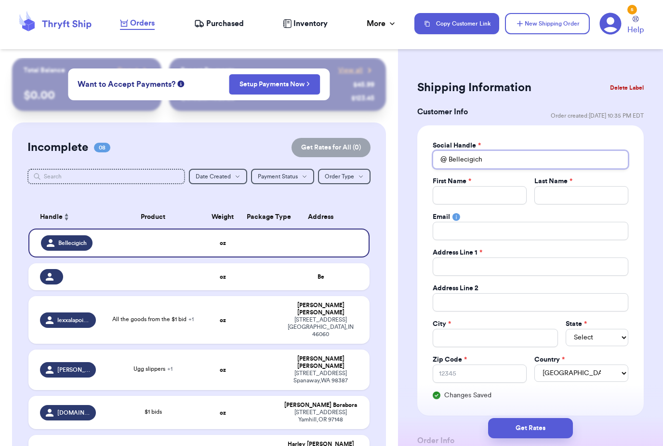
click at [463, 155] on input "Bellecigich" at bounding box center [531, 159] width 196 height 18
type input "Belle.[PERSON_NAME]"
click at [483, 189] on input "Total Amount Paid" at bounding box center [480, 195] width 94 height 18
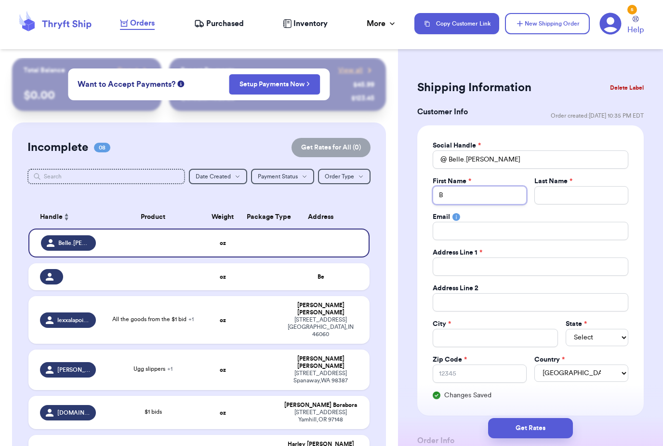
type input "B"
type input "Be"
type input "Bel"
type input "Bell"
type input "Belle"
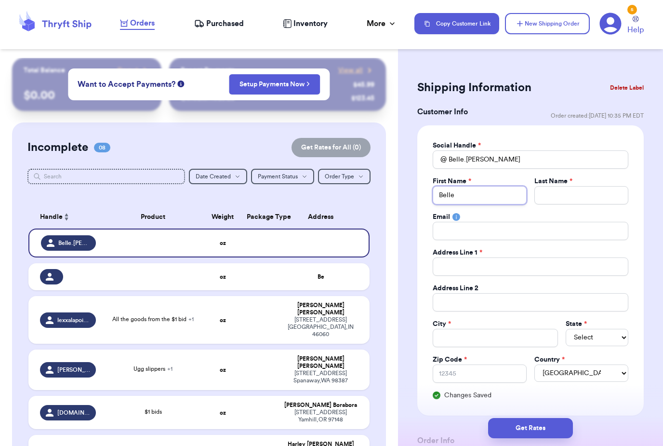
type input "Belle"
click at [582, 187] on input "Total Amount Paid" at bounding box center [582, 195] width 94 height 18
type input "c"
type input "ci"
type input "cig"
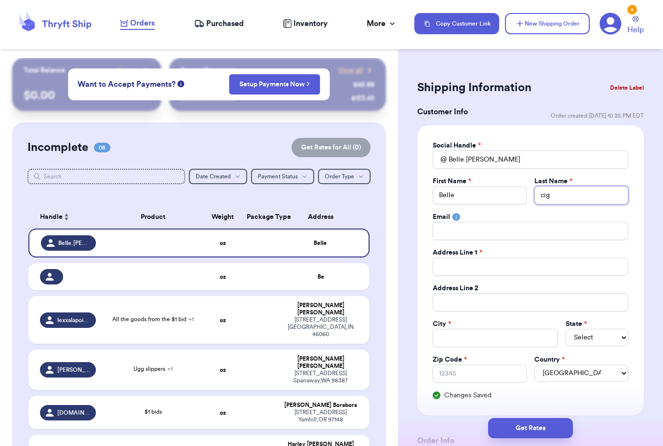
type input "cigi"
type input "cigic"
type input "[PERSON_NAME]"
type input "cigic"
type input "cigi"
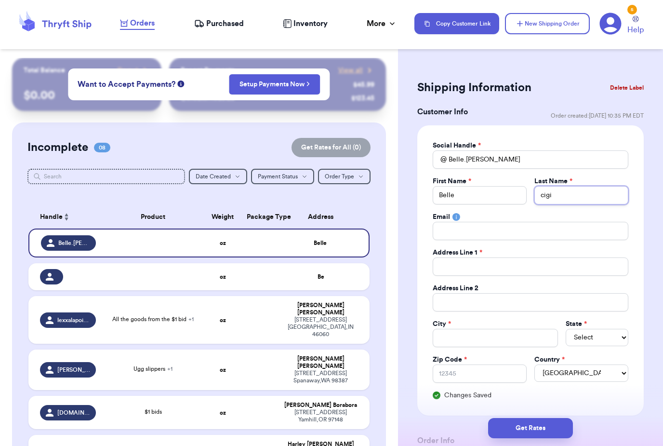
type input "cig"
type input "ci"
type input "c"
type input "C"
type input "Ci"
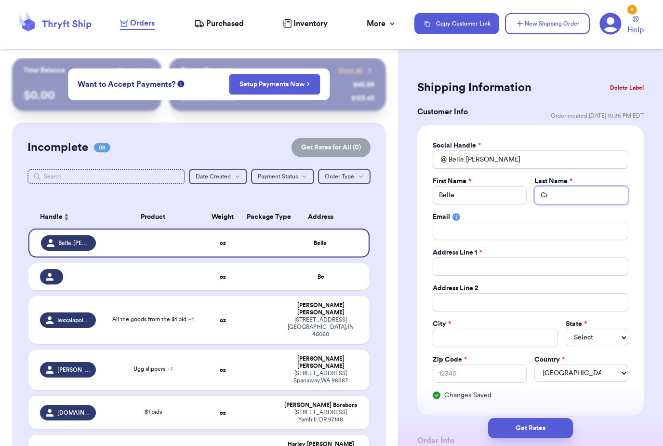
type input "Cig"
type input "Cigi"
type input "Cigic"
type input "[PERSON_NAME]"
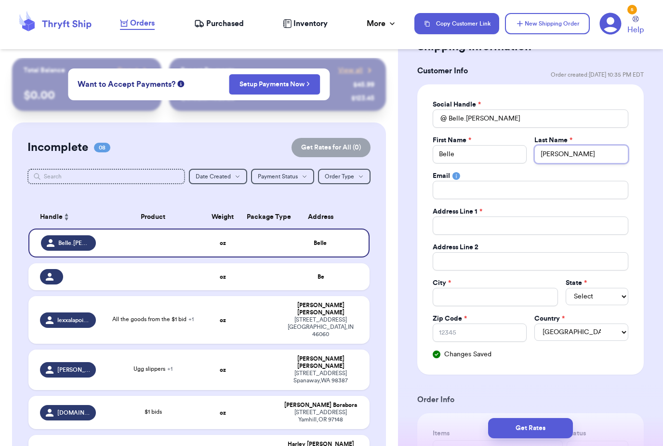
scroll to position [42, 0]
type input "[PERSON_NAME]"
click at [529, 219] on input "Total Amount Paid" at bounding box center [531, 225] width 196 height 18
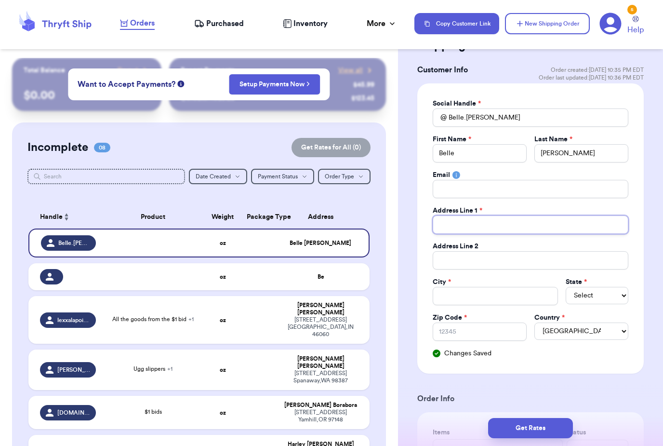
type input "2"
type input "28"
type input "280"
type input "2808"
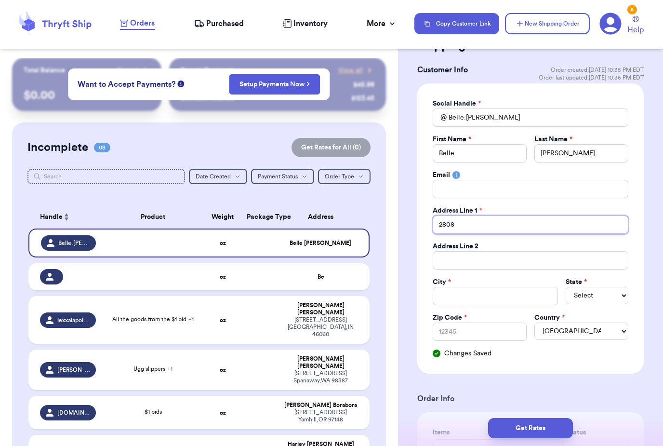
type input "2808 N"
type input "2808 N 8"
type input "2808 N 86"
type input "2808 N 86t"
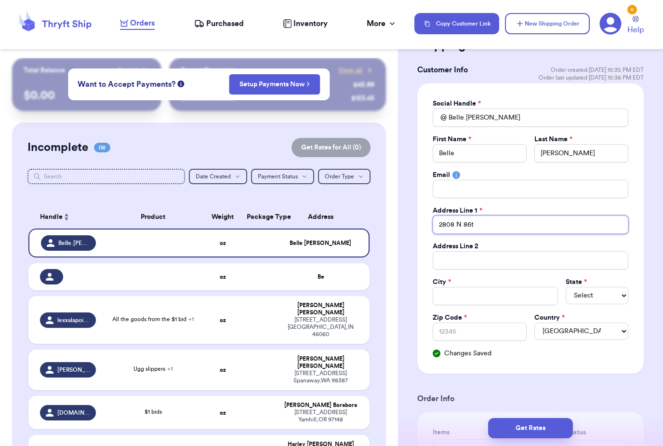
type input "[STREET_ADDRESS]"
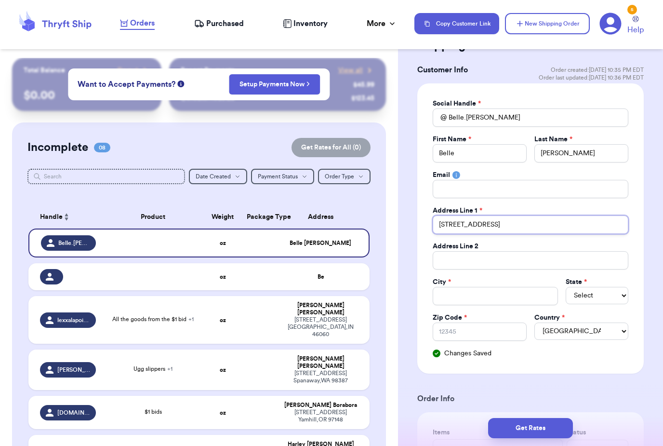
type input "[STREET_ADDRESS]"
click at [503, 284] on div "City *" at bounding box center [495, 282] width 125 height 10
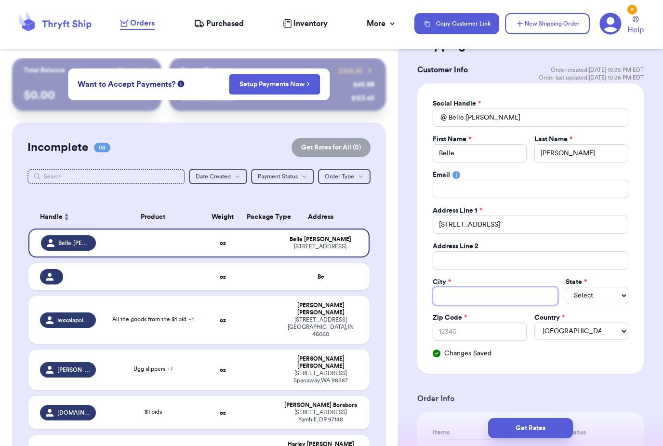
click at [501, 305] on input "Total Amount Paid" at bounding box center [495, 296] width 125 height 18
type input "M"
type input "Mi"
type input "Mil"
type input "Milk"
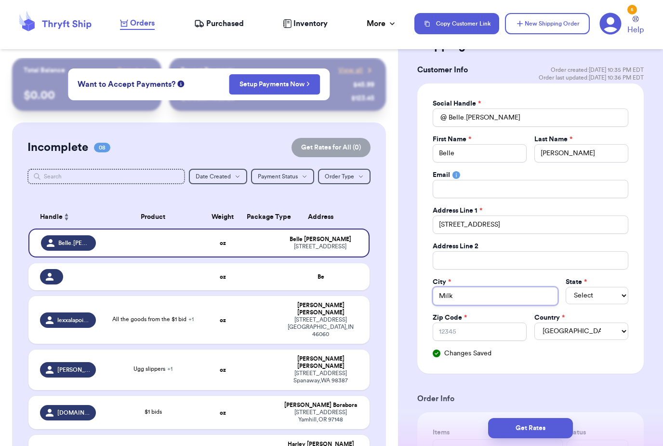
type input "Mil"
type input "Milw"
type input "Milwa"
type input "[GEOGRAPHIC_DATA]"
type input "Milwauk"
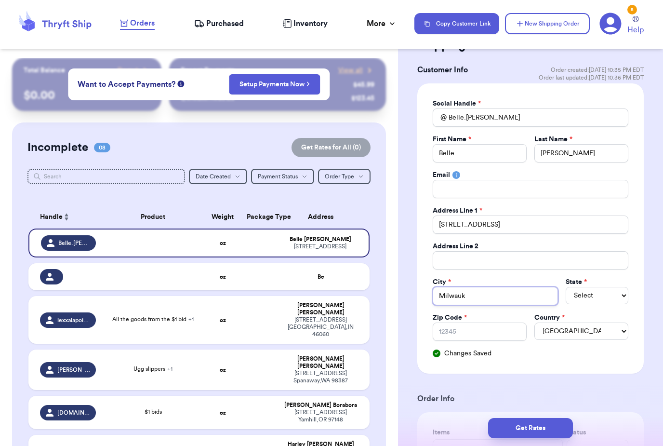
type input "Milwauki"
click at [597, 296] on select "Select AL AK AZ AR CA CO [GEOGRAPHIC_DATA] DE DC [GEOGRAPHIC_DATA] [GEOGRAPHIC_…" at bounding box center [597, 295] width 63 height 17
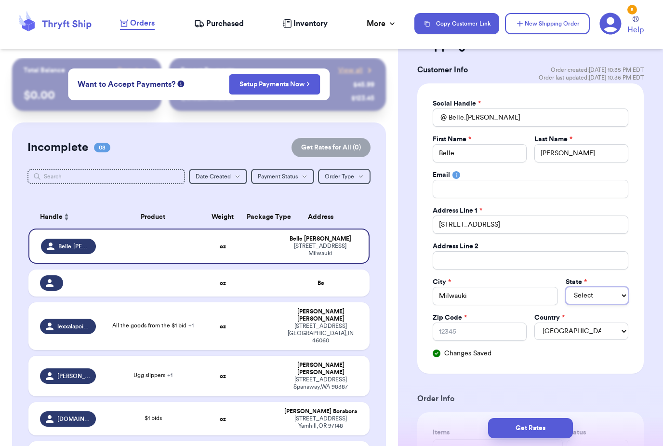
select select "WI"
click at [501, 298] on input "Milwauki" at bounding box center [495, 296] width 125 height 18
type input "Milwauk"
type input "[GEOGRAPHIC_DATA]"
type input "Milwa"
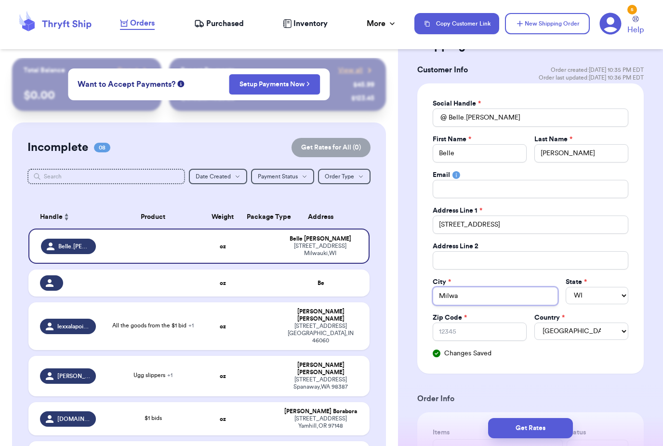
type input "Milw"
type input "Mil"
type input "Mi"
type input "Mil"
type input "Mill"
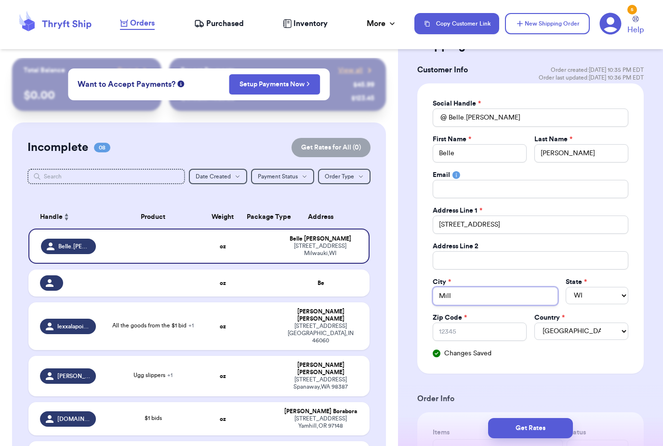
type input "Millw"
type input "Millwa"
type input "Millwak"
type input "Millwaku"
type input "Millwakui"
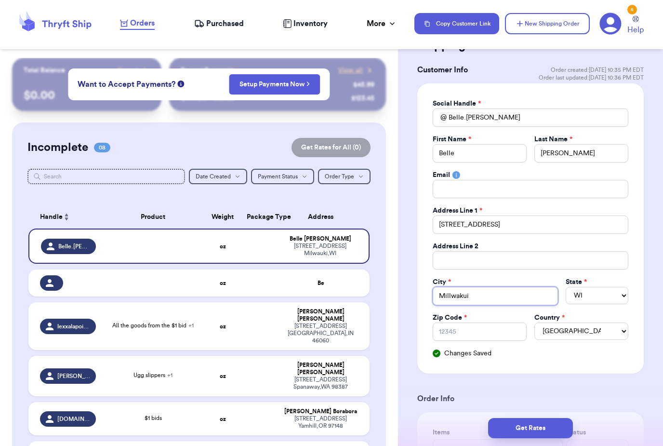
type input "Millwakui"
type input "Millwaku"
type input "Millwak"
type input "Millwa"
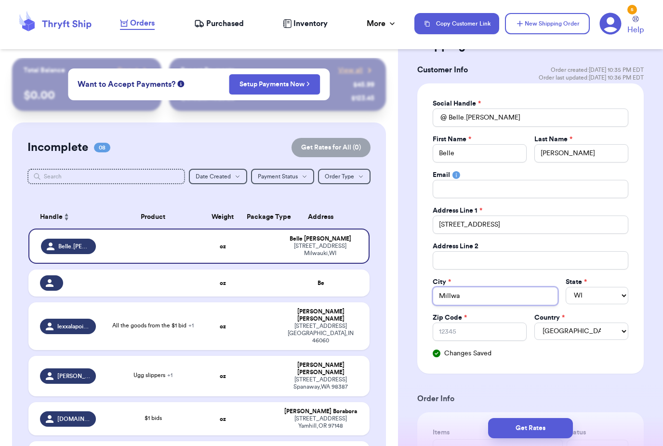
type input "Millw"
type input "Mill"
type input "Mil"
type input "Mi"
type input "Miw"
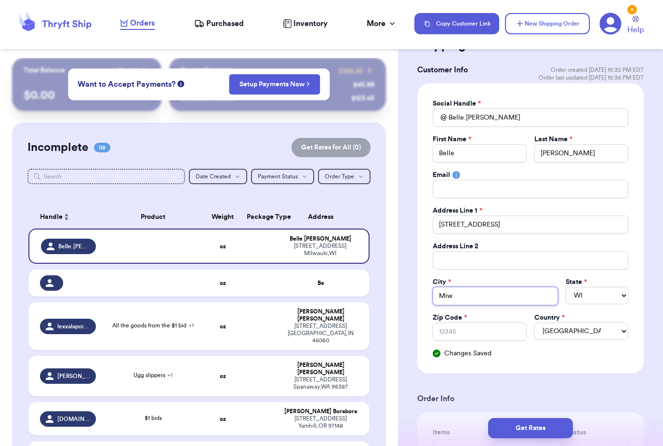
type input "Mi"
type input "Mil"
type input "Milw"
type input "Milwa"
type input "Milwak"
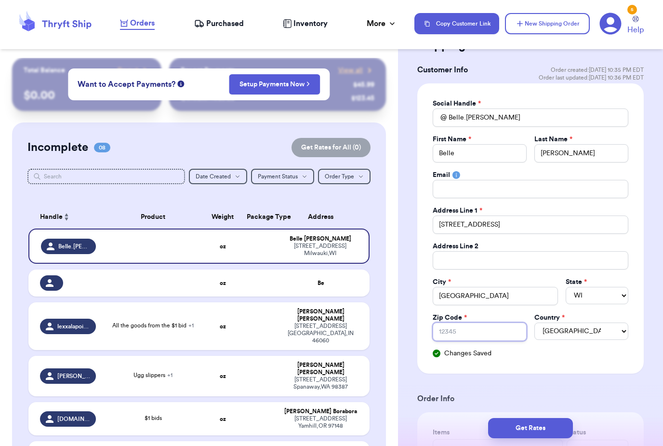
click at [484, 335] on input "Zip Code *" at bounding box center [480, 332] width 94 height 18
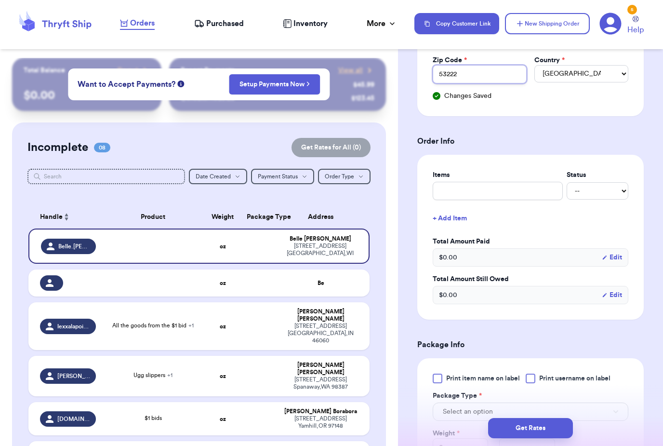
scroll to position [308, 0]
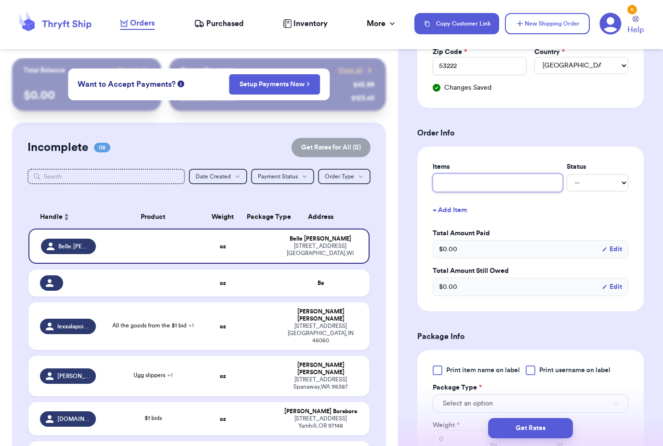
click at [488, 186] on input "text" at bounding box center [498, 183] width 130 height 18
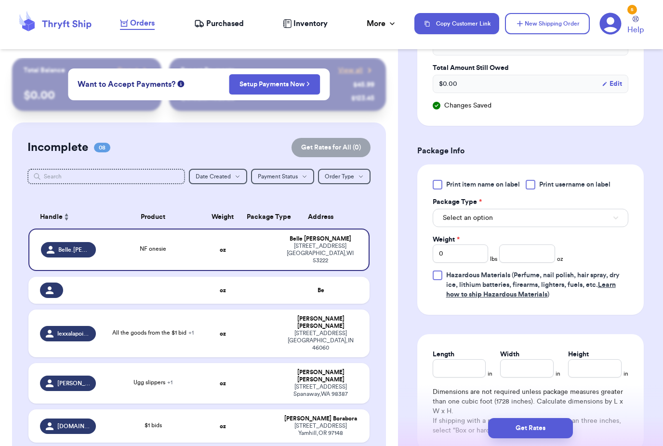
scroll to position [539, 0]
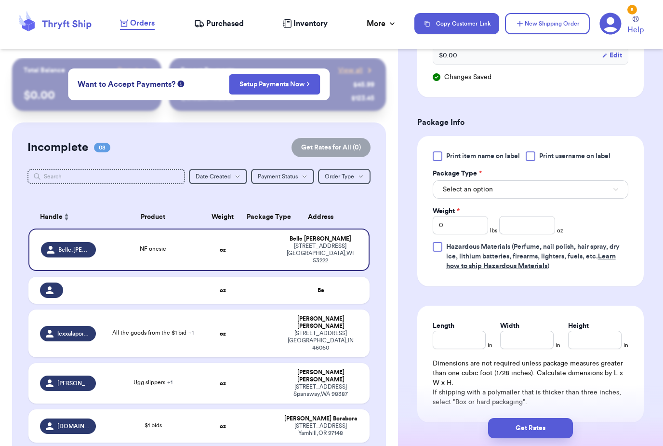
click at [509, 159] on span "Print item name on label" at bounding box center [483, 156] width 74 height 10
click at [0, 0] on input "Print item name on label" at bounding box center [0, 0] width 0 height 0
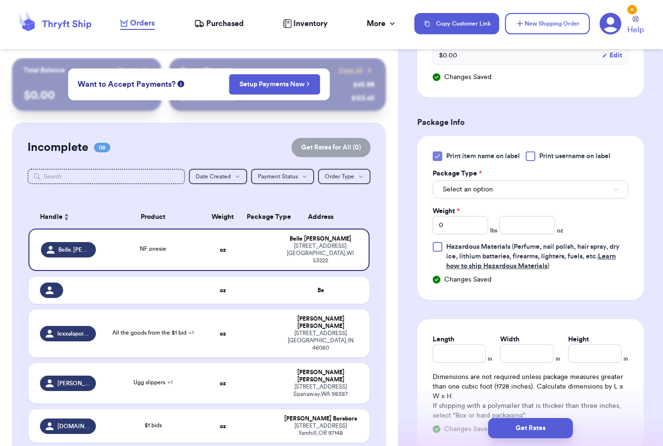
click at [585, 167] on div "Print item name on label Print username on label Package Type * Select an optio…" at bounding box center [531, 211] width 196 height 120
click at [592, 160] on span "Print username on label" at bounding box center [575, 156] width 71 height 10
click at [0, 0] on input "Print username on label" at bounding box center [0, 0] width 0 height 0
click at [581, 197] on button "Select an option" at bounding box center [531, 189] width 196 height 18
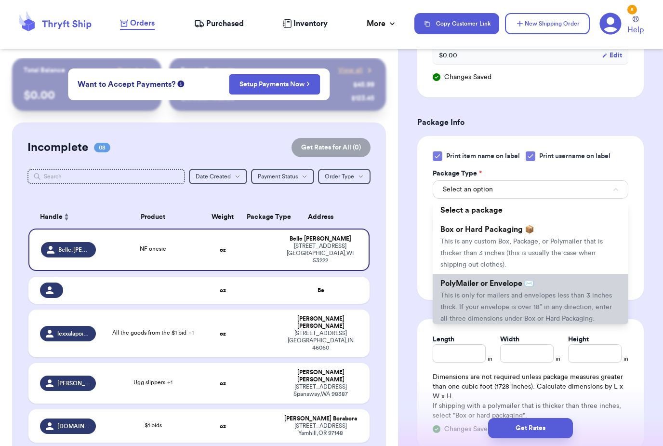
click at [561, 294] on span "This is only for mailers and envelopes less than 3 inches thick. If your envelo…" at bounding box center [527, 307] width 172 height 30
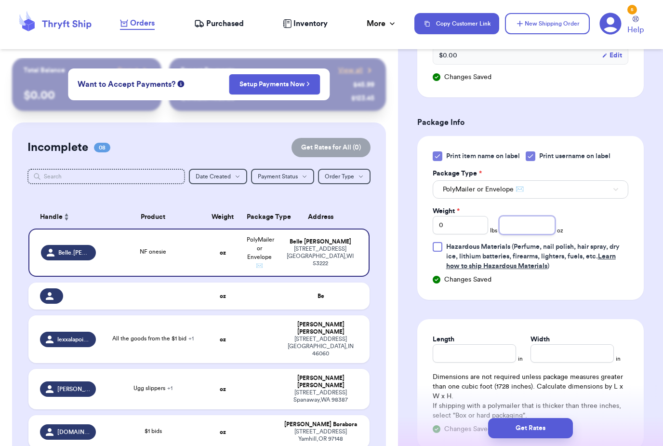
click at [518, 232] on input "number" at bounding box center [527, 225] width 55 height 18
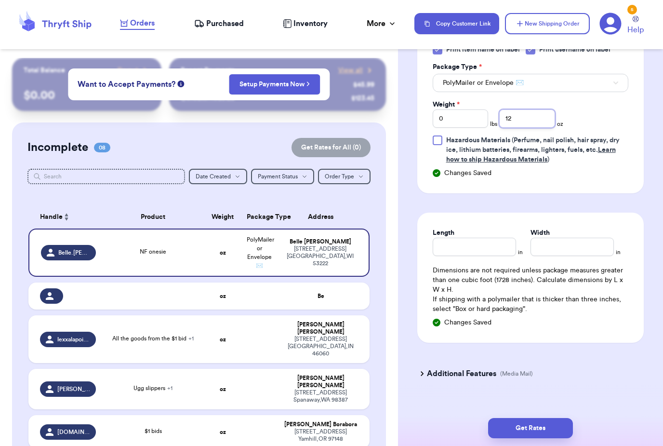
scroll to position [646, 0]
click at [487, 254] on input "Length" at bounding box center [474, 246] width 83 height 18
click at [578, 251] on input "Width *" at bounding box center [572, 246] width 83 height 18
click at [541, 418] on button "Get Rates" at bounding box center [530, 428] width 85 height 20
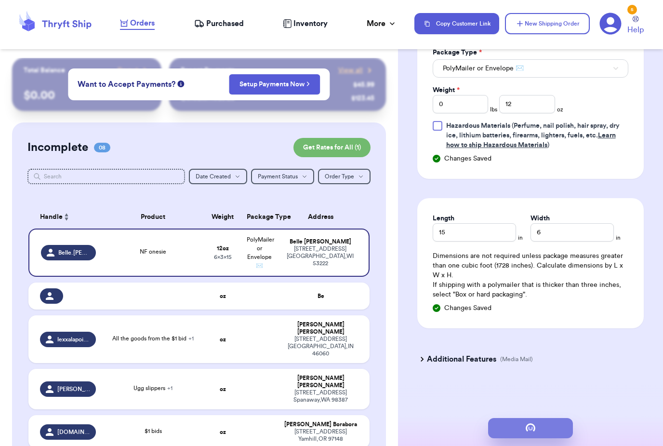
scroll to position [0, 0]
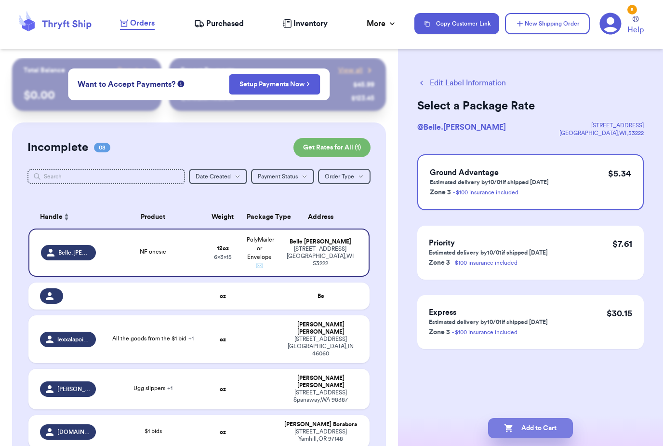
click at [543, 418] on button "Add to Cart" at bounding box center [530, 428] width 85 height 20
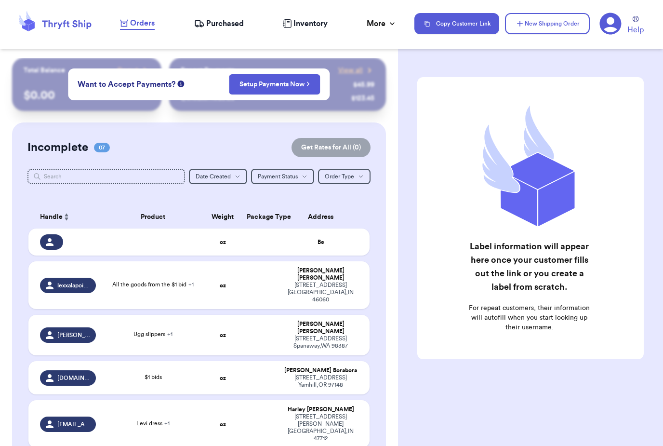
scroll to position [8, 0]
click at [318, 243] on div "Be" at bounding box center [321, 242] width 74 height 7
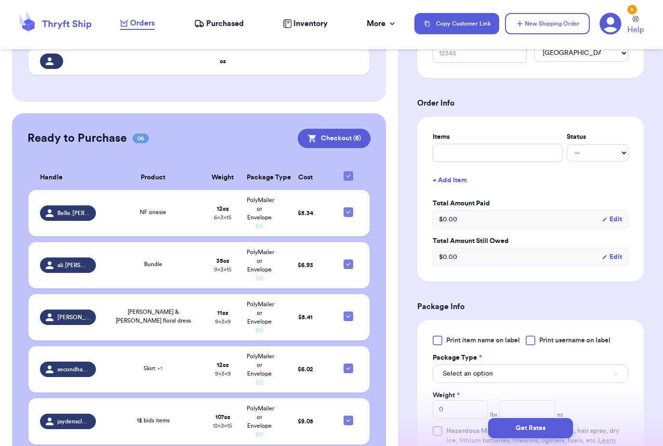
scroll to position [321, 0]
click at [323, 190] on td "$ 5.34" at bounding box center [305, 213] width 55 height 46
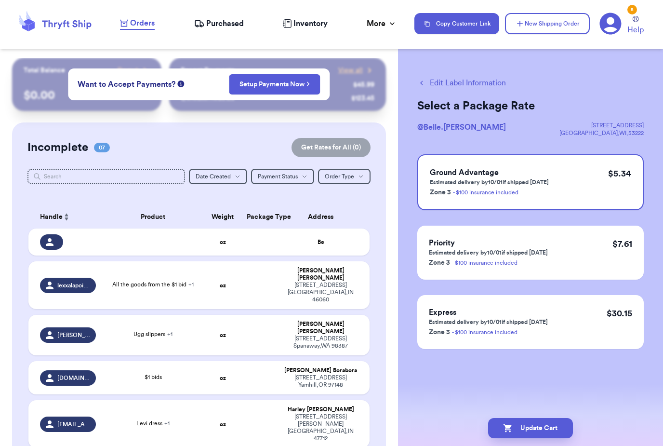
scroll to position [31, 0]
click at [554, 418] on button "Update Cart" at bounding box center [530, 428] width 85 height 20
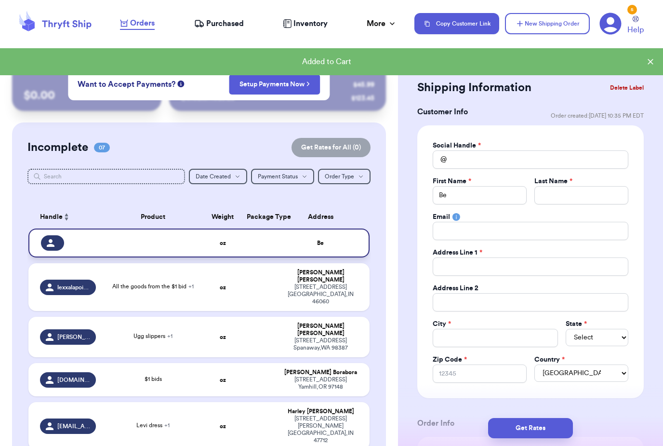
click at [351, 229] on td "Be" at bounding box center [324, 243] width 92 height 29
click at [631, 84] on button "Delete Label" at bounding box center [627, 87] width 41 height 21
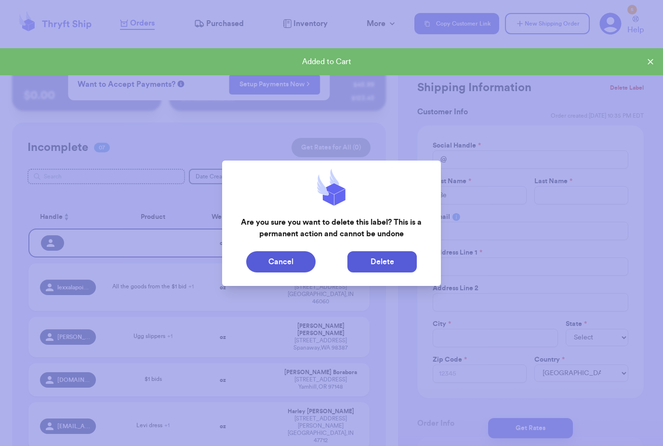
click at [375, 257] on button "Delete" at bounding box center [382, 261] width 69 height 21
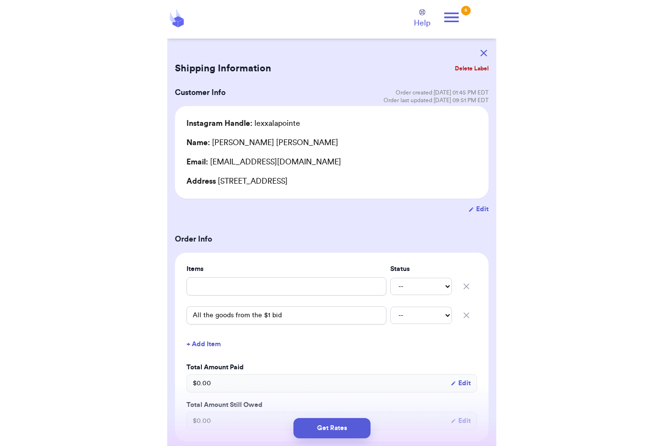
scroll to position [0, 0]
